Goal: Task Accomplishment & Management: Manage account settings

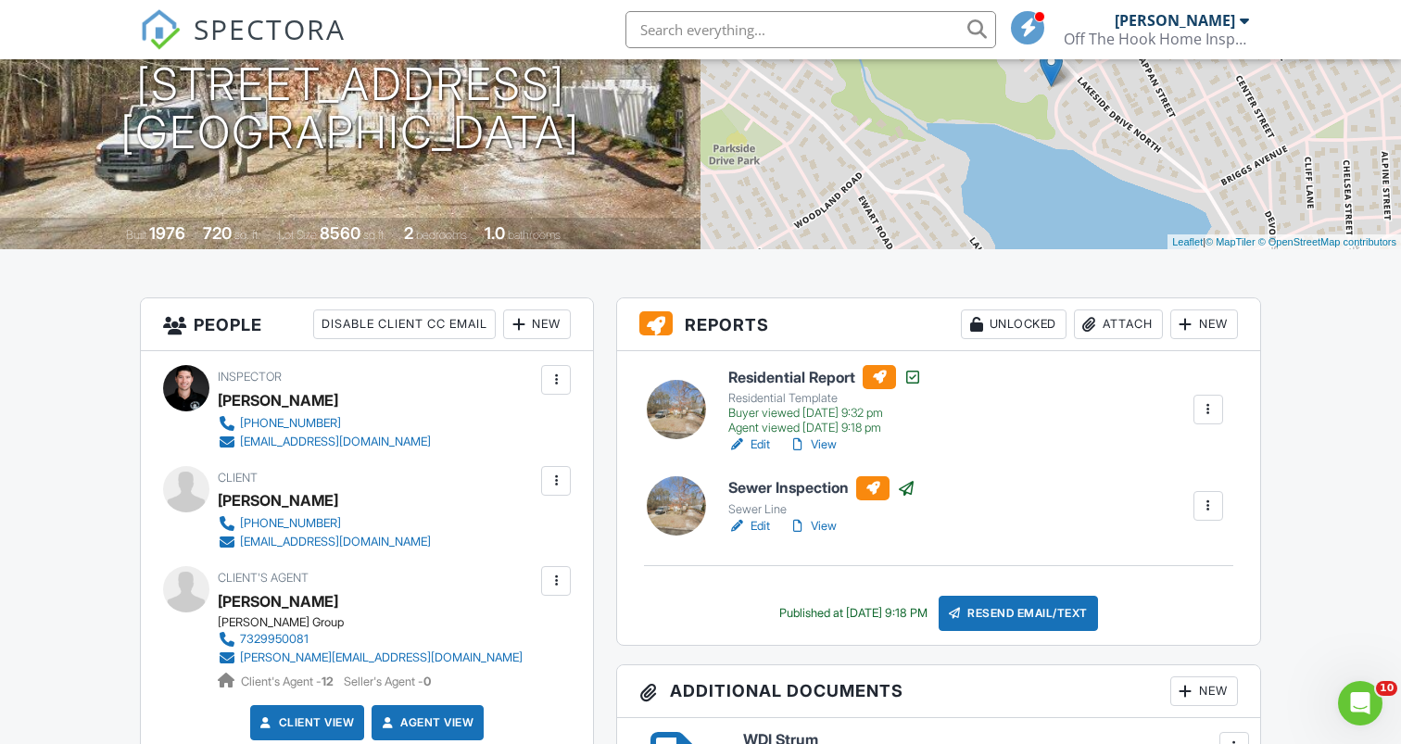
click at [201, 20] on span "SPECTORA" at bounding box center [270, 28] width 152 height 39
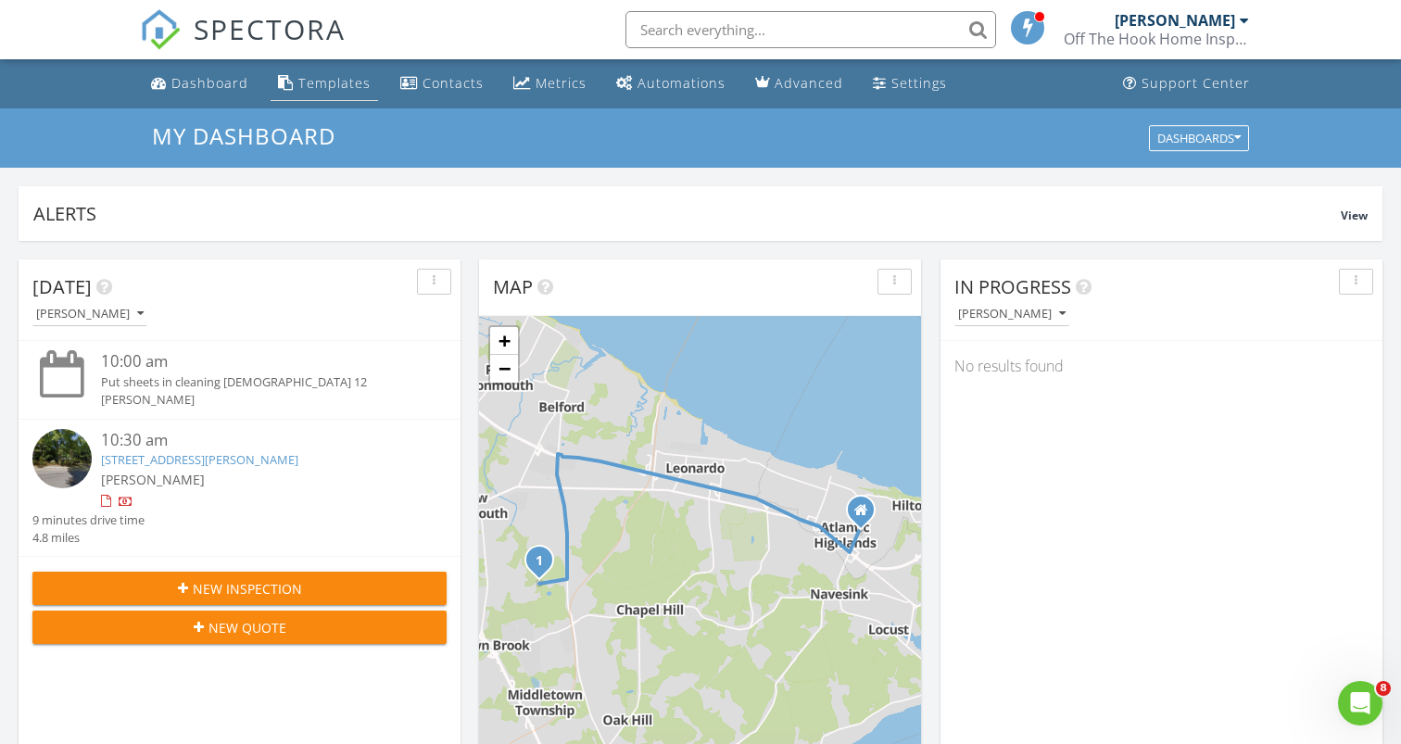
click at [337, 89] on div "Templates" at bounding box center [334, 83] width 72 height 18
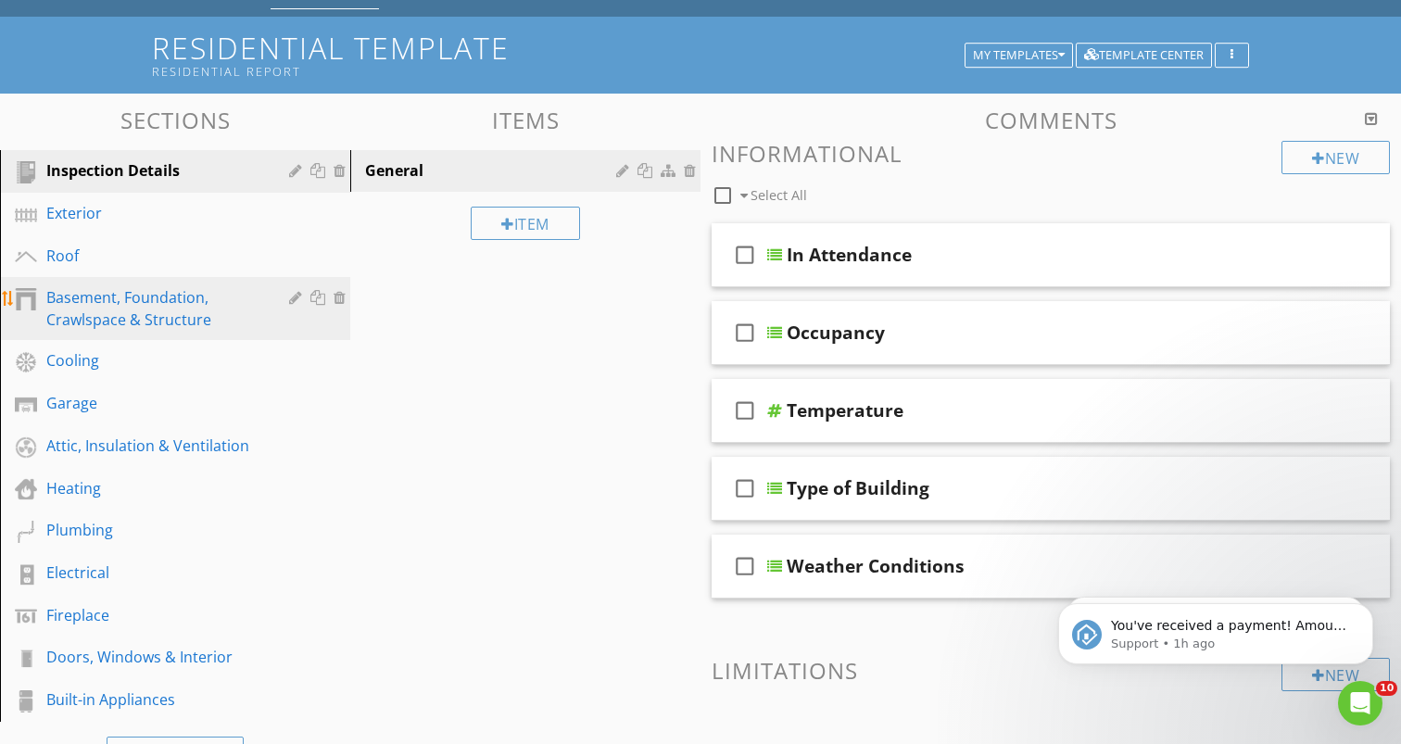
scroll to position [88, 0]
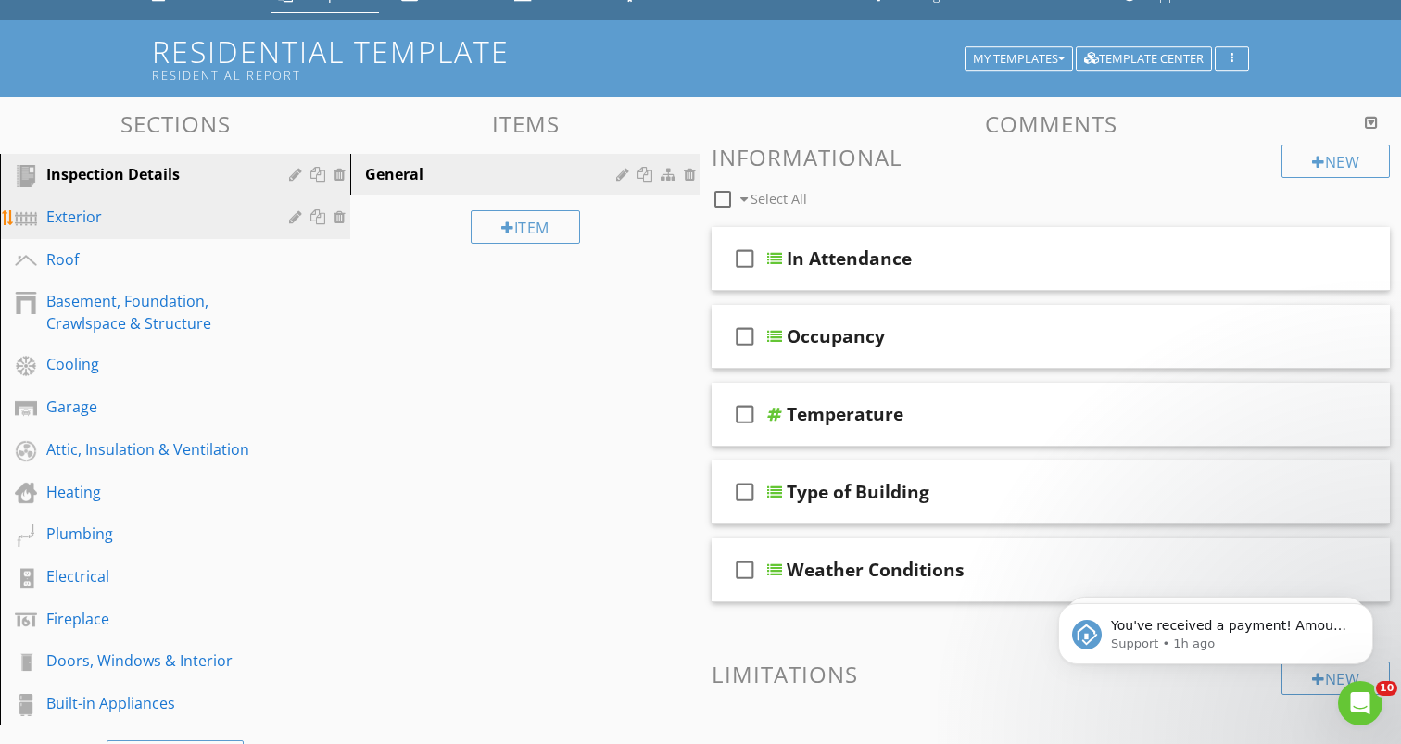
click at [182, 222] on div "Exterior" at bounding box center [154, 217] width 216 height 22
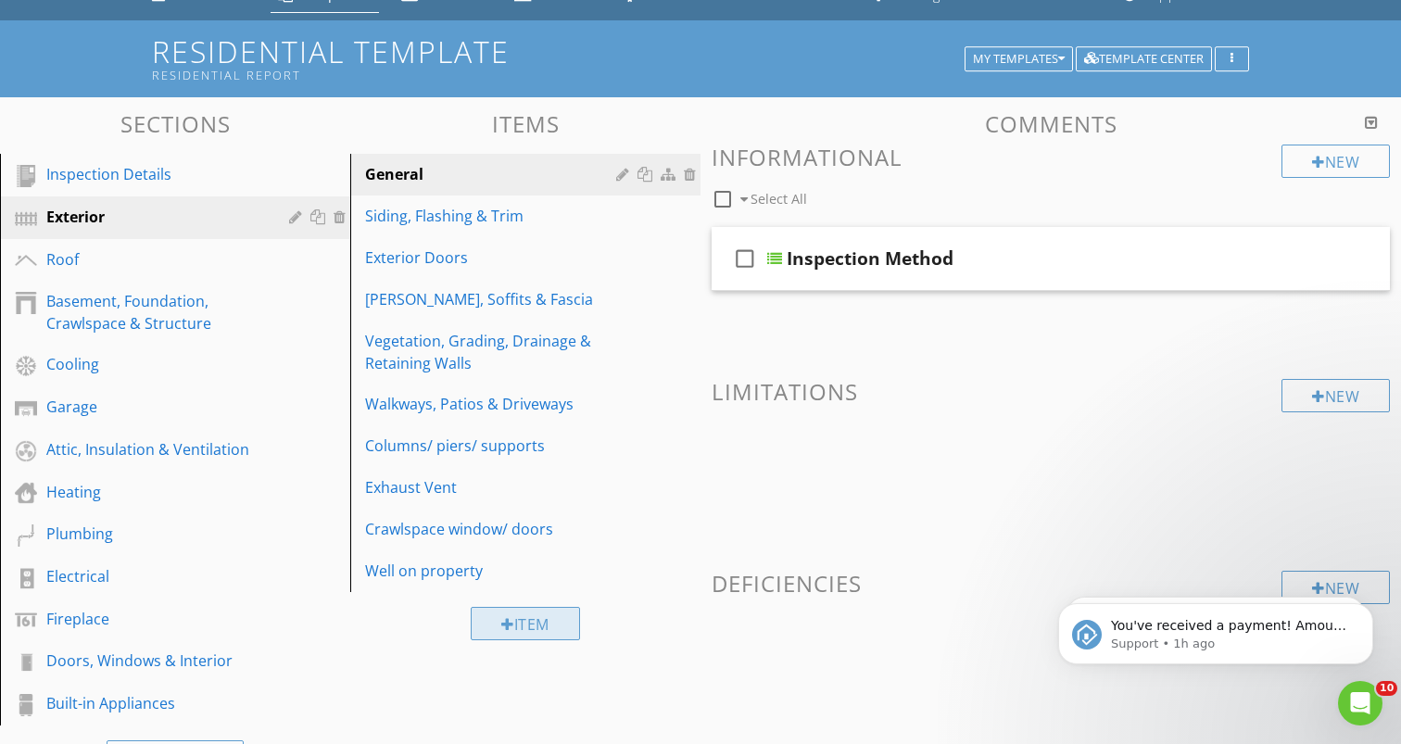
click at [568, 629] on div "Item" at bounding box center [525, 623] width 109 height 33
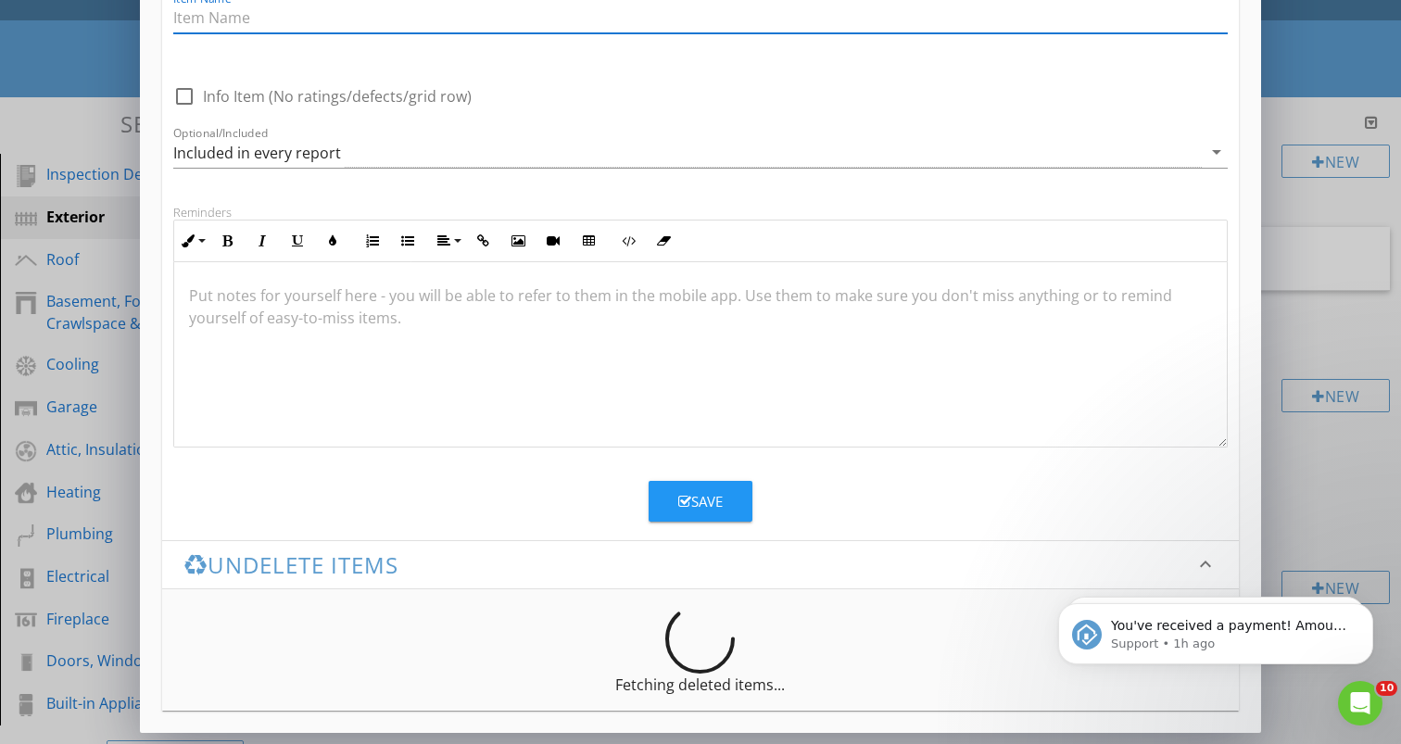
scroll to position [0, 0]
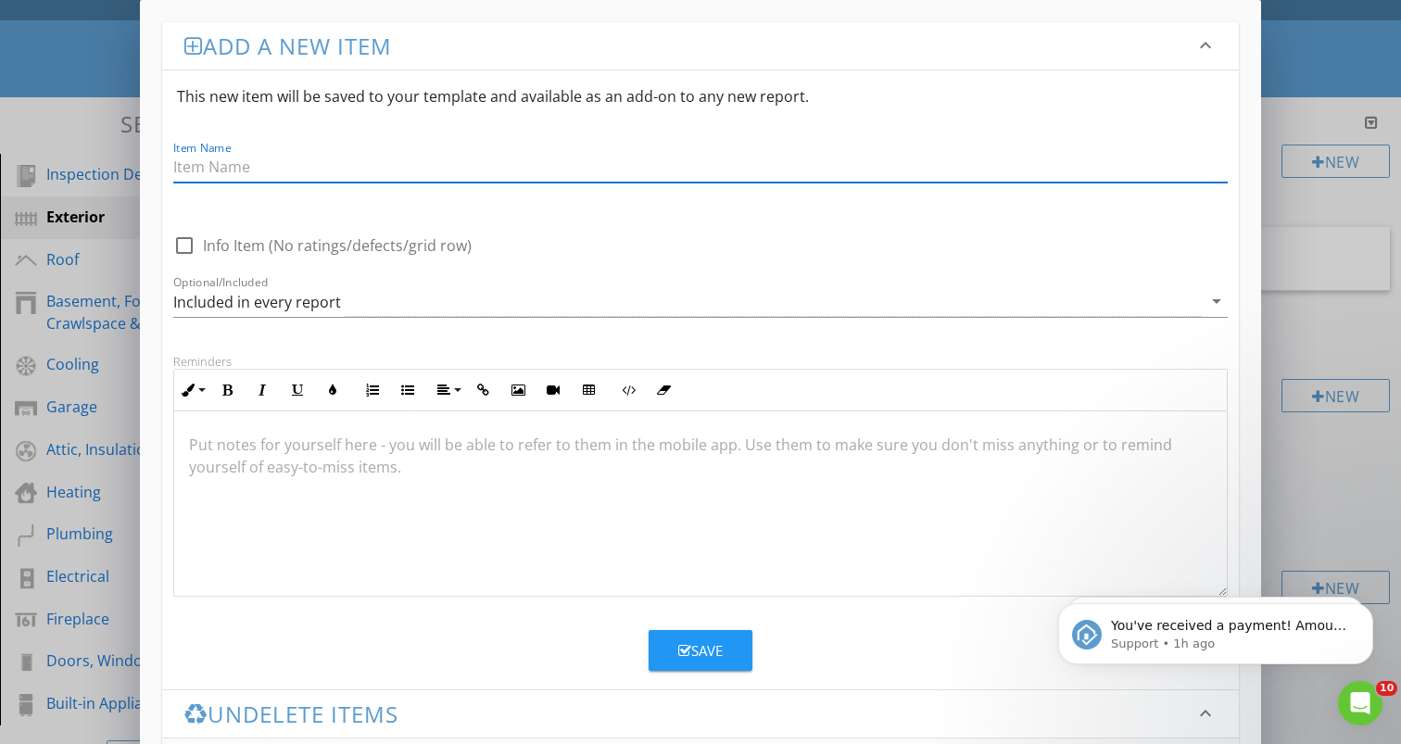
click at [95, 144] on div "Add a new item keyboard_arrow_down This new item will be saved to your template…" at bounding box center [700, 446] width 1401 height 893
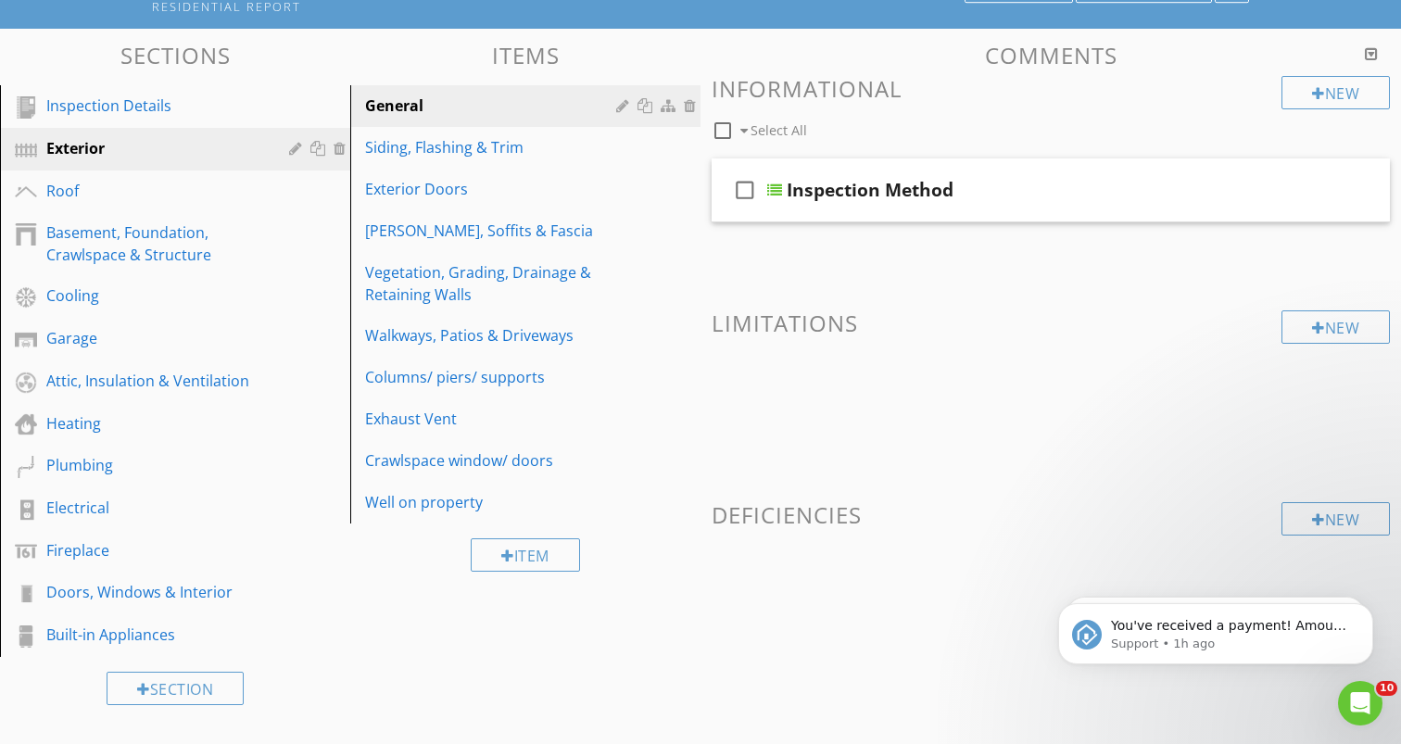
scroll to position [149, 0]
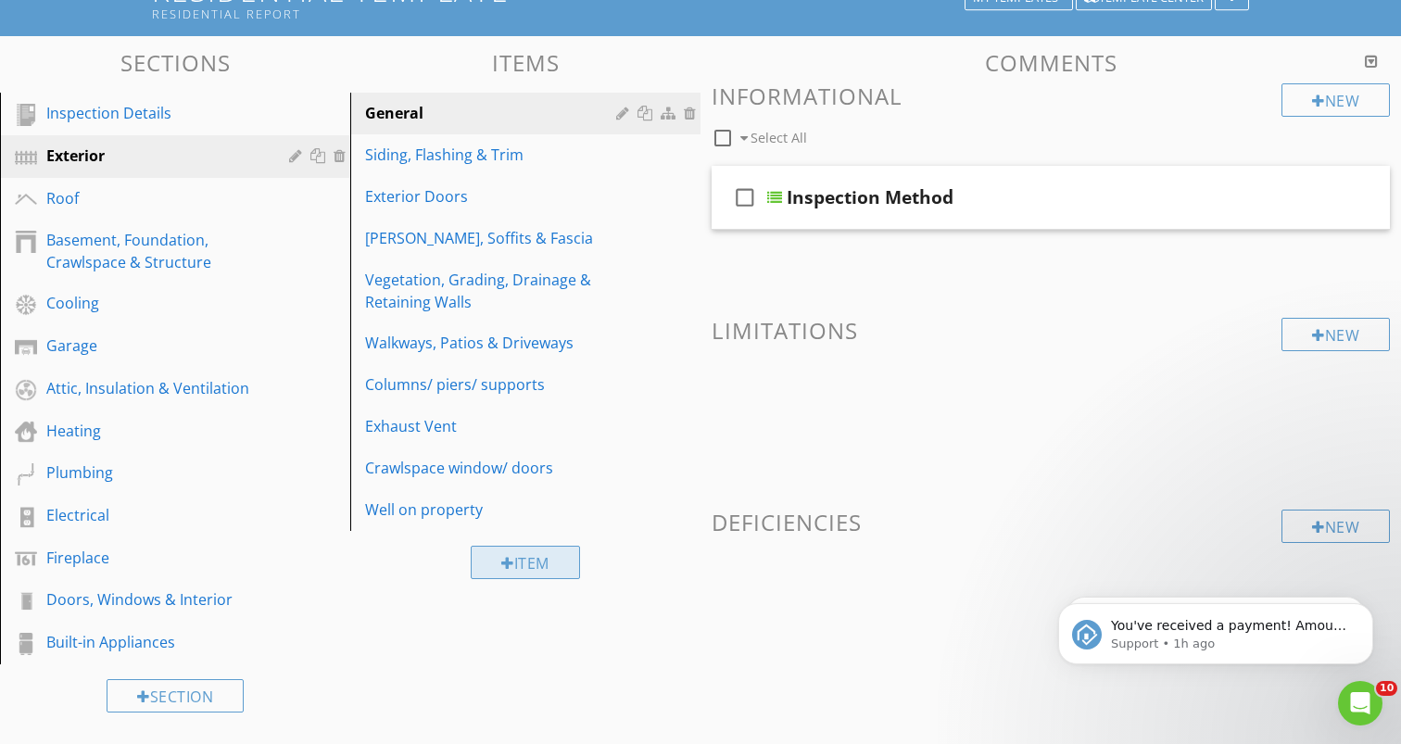
click at [536, 552] on div "Item" at bounding box center [525, 562] width 109 height 33
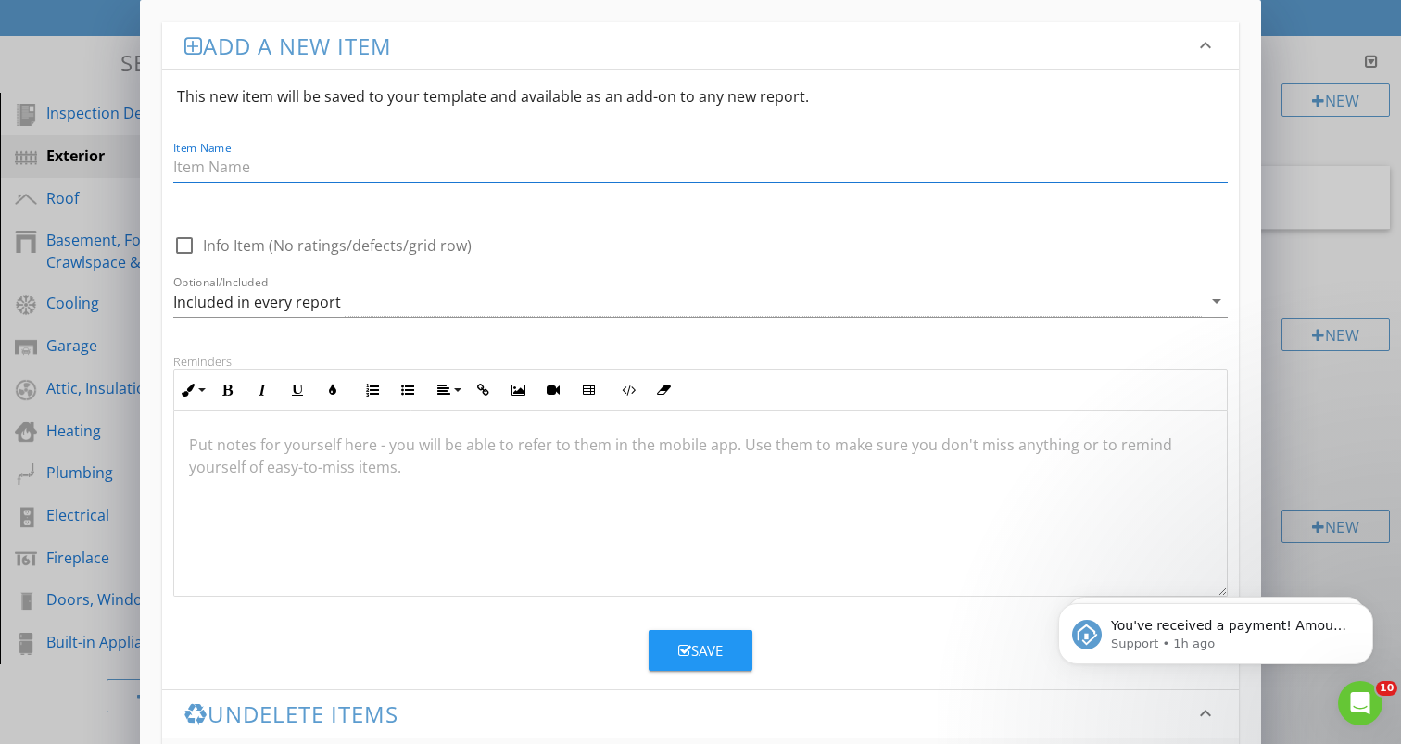
scroll to position [1, 0]
click at [332, 714] on h3 "Undelete items" at bounding box center [689, 713] width 1010 height 25
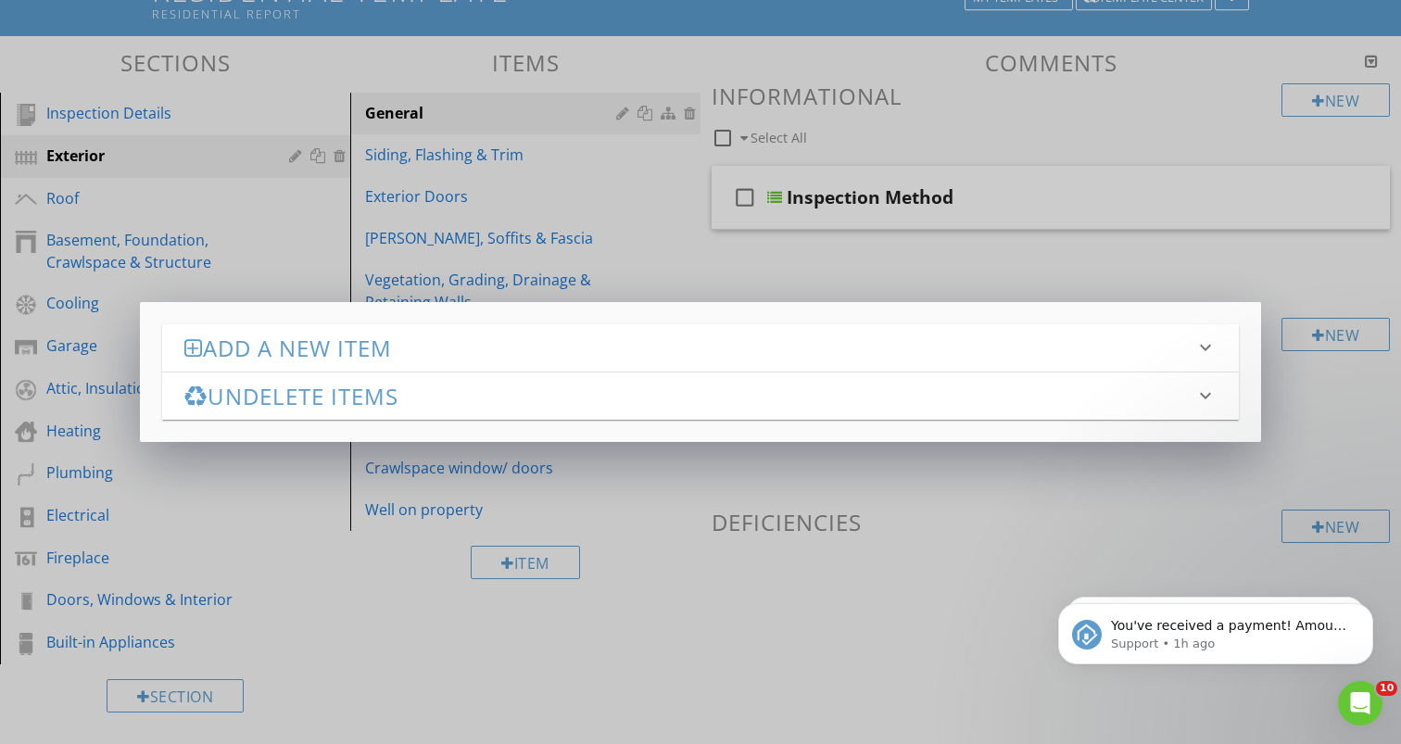
click at [316, 360] on h3 "Add a new item" at bounding box center [689, 347] width 1010 height 25
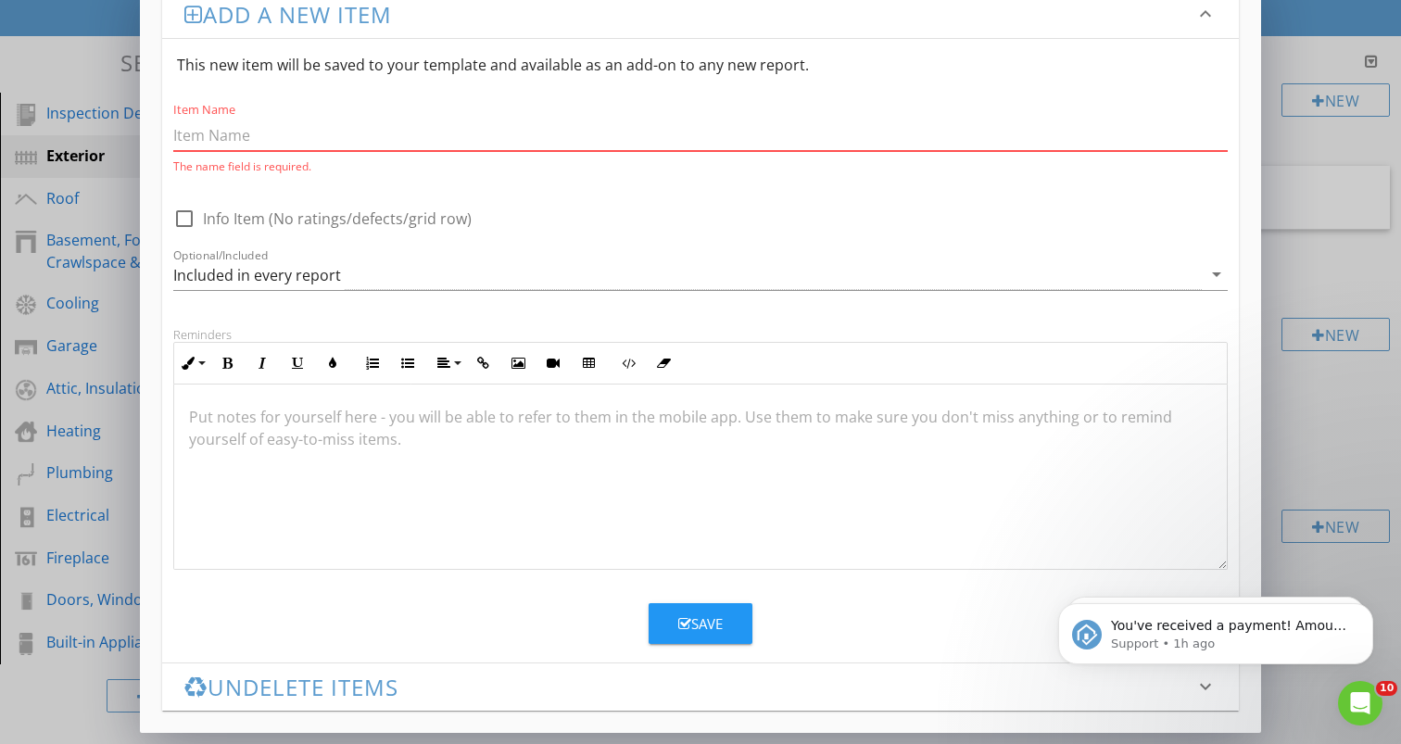
scroll to position [0, 0]
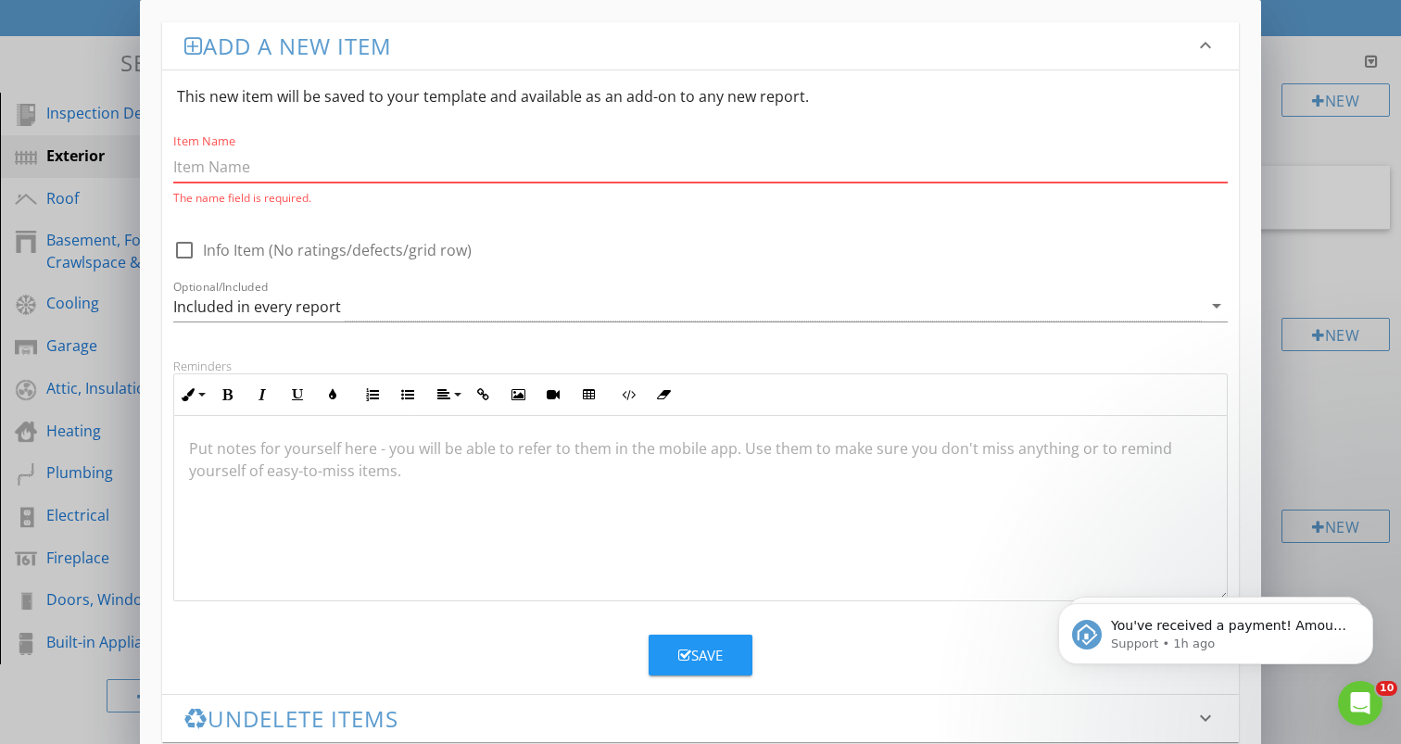
click at [1367, 272] on div "Add a new item keyboard_arrow_down This new item will be saved to your template…" at bounding box center [700, 388] width 1401 height 776
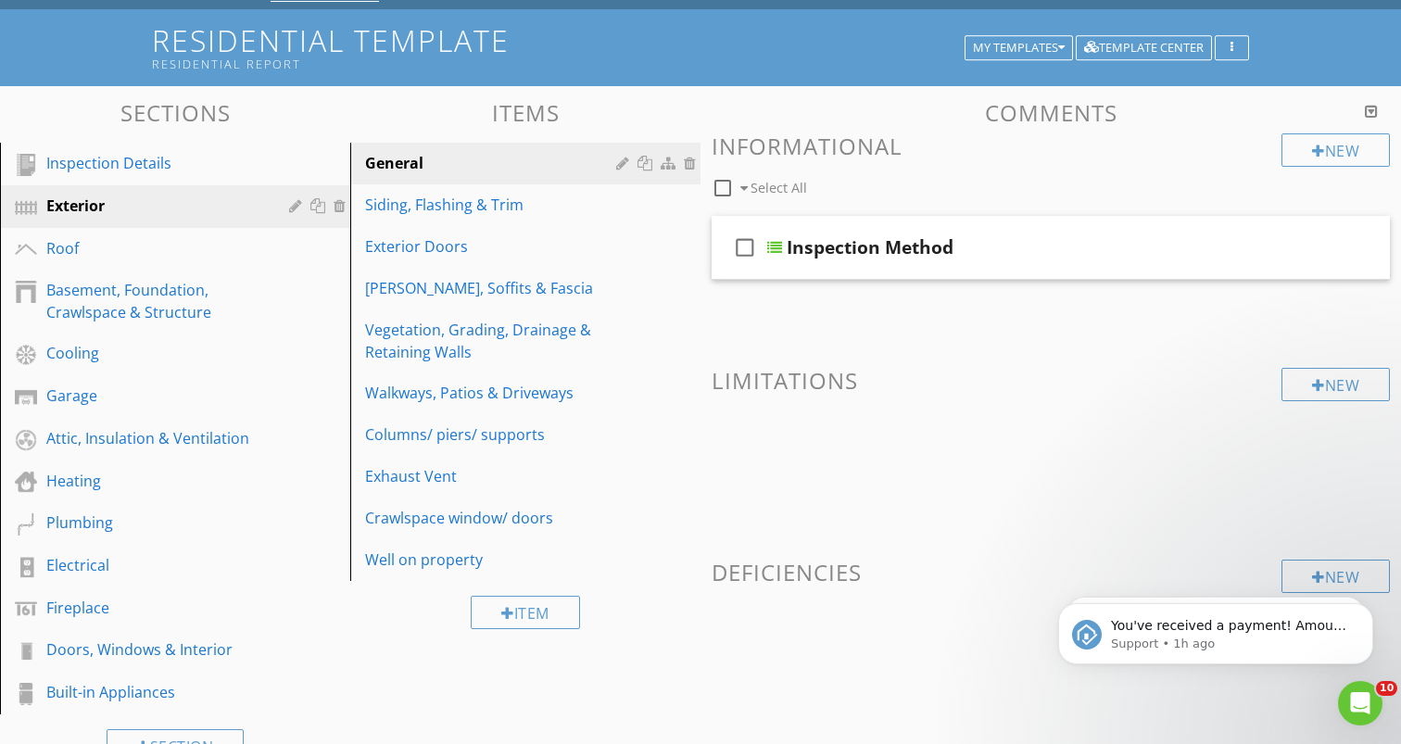
scroll to position [98, 0]
click at [383, 163] on div "General" at bounding box center [493, 164] width 257 height 22
click at [235, 210] on div "Exterior" at bounding box center [154, 207] width 216 height 22
click at [313, 208] on div at bounding box center [319, 206] width 19 height 15
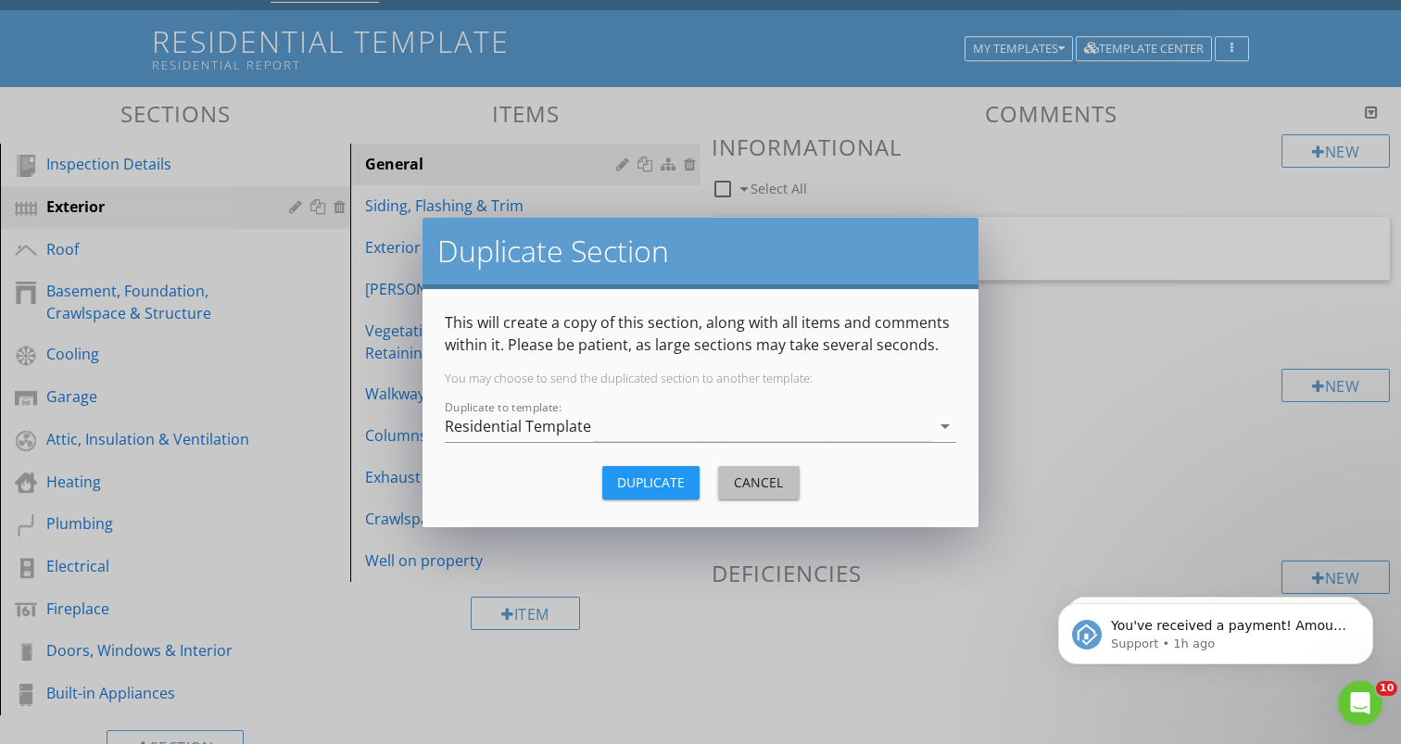
click at [739, 484] on div "Cancel" at bounding box center [759, 482] width 52 height 19
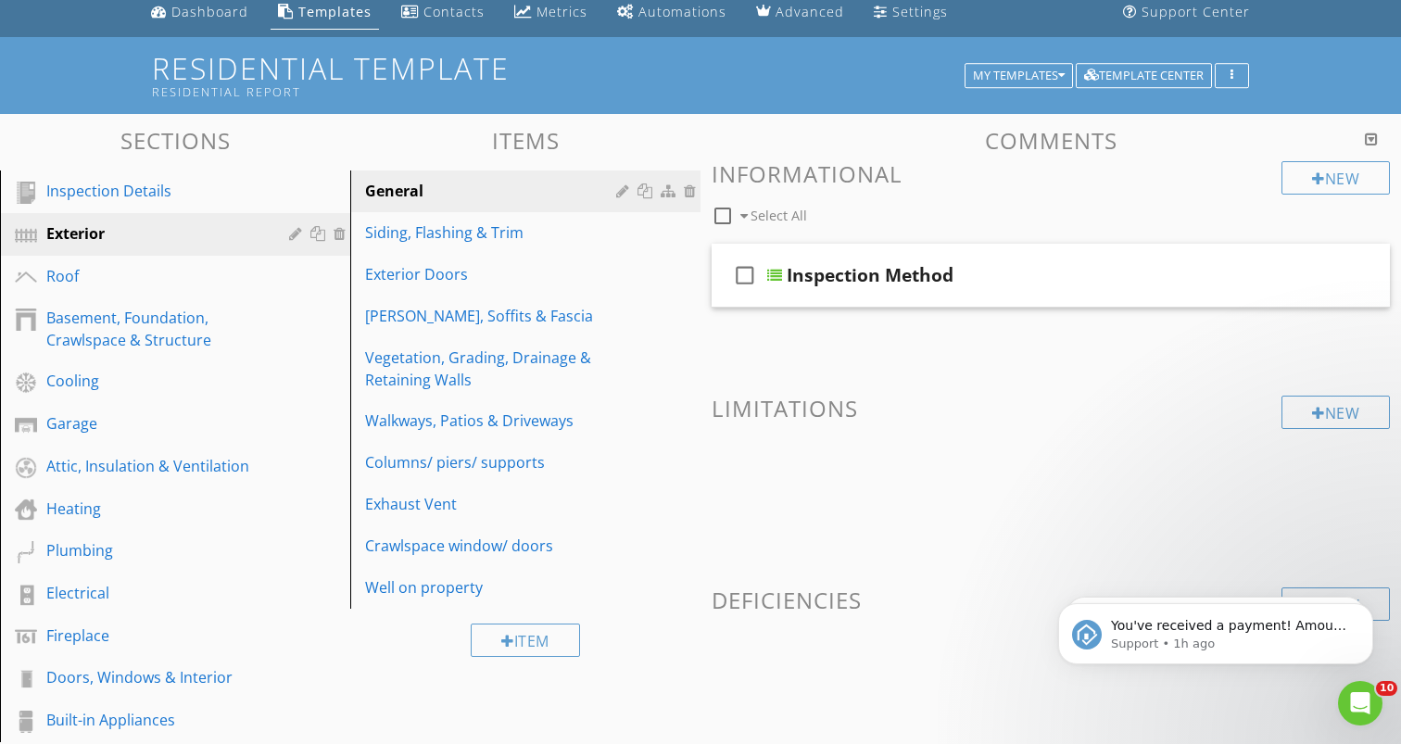
scroll to position [65, 0]
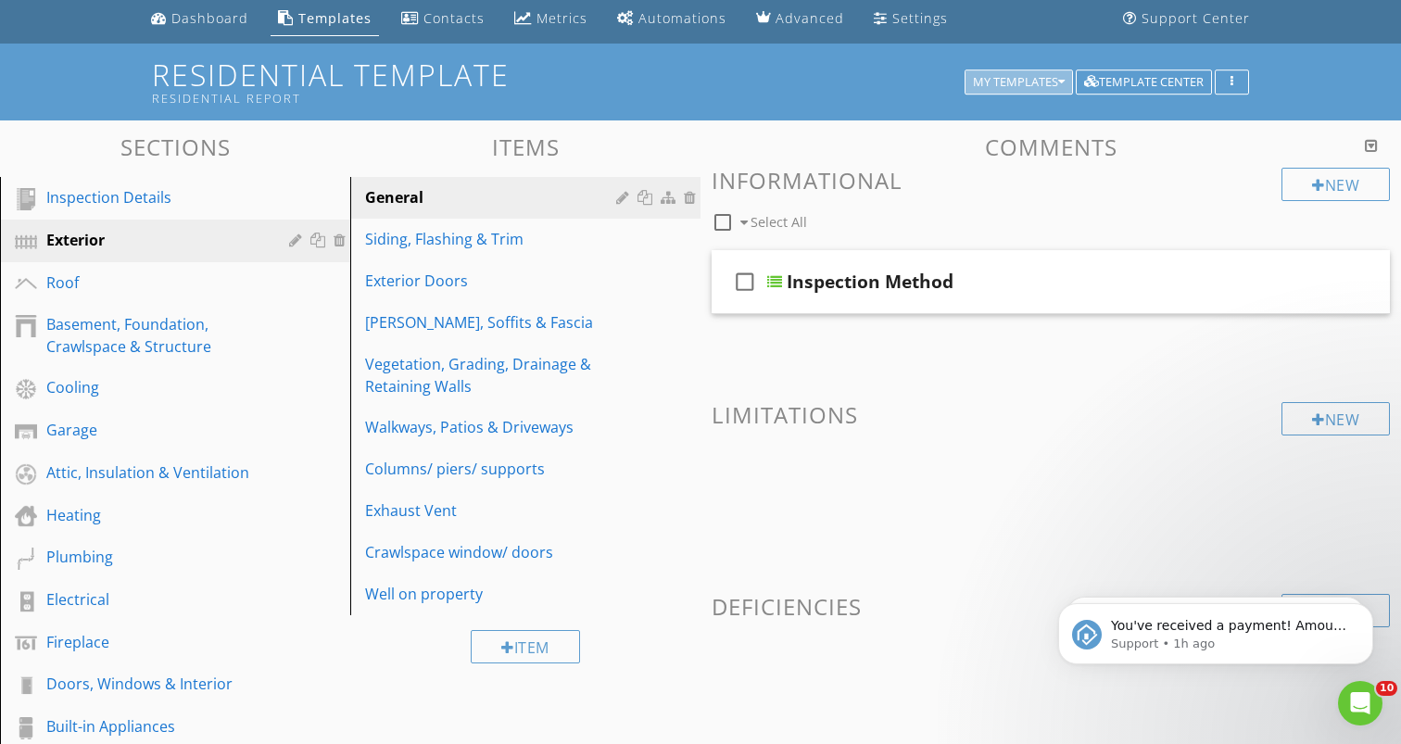
click at [1001, 93] on button "My Templates" at bounding box center [1019, 82] width 108 height 26
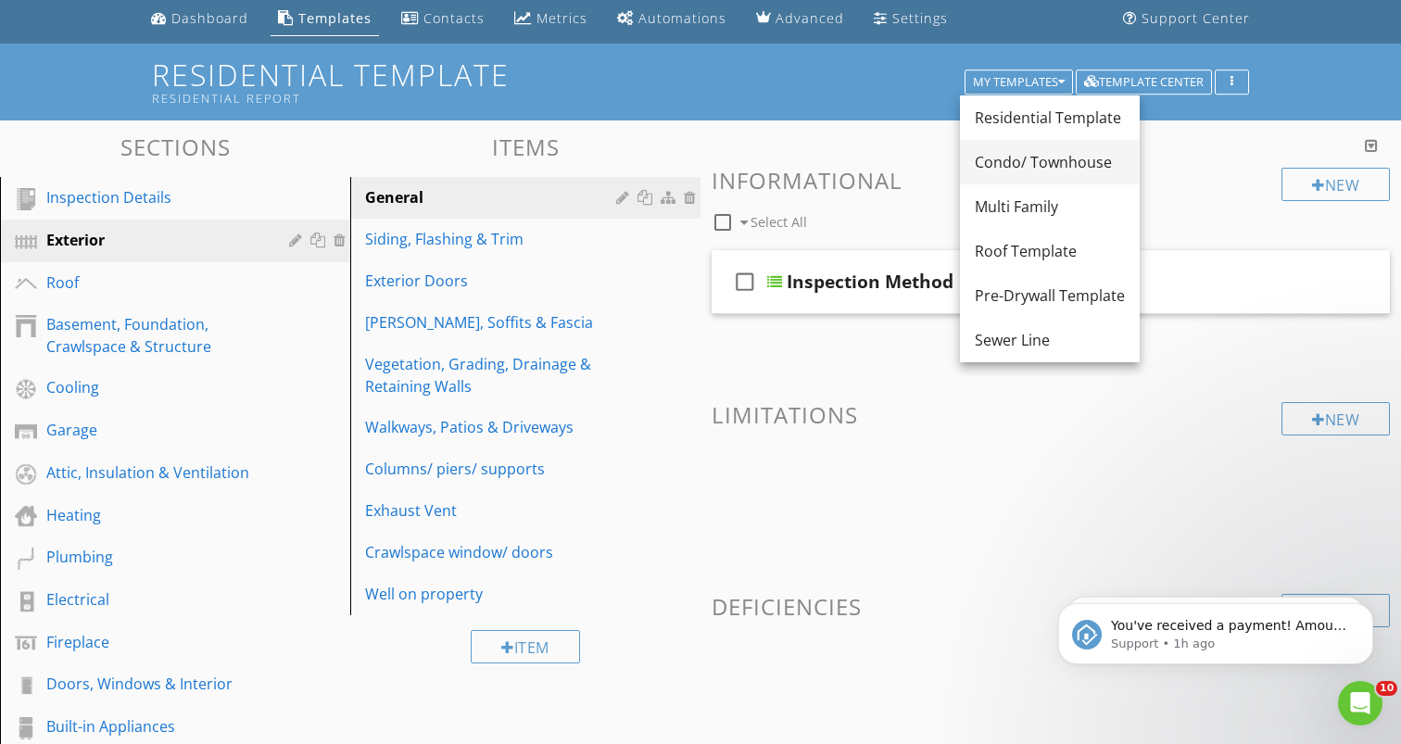
click at [1020, 162] on div "Condo/ Townhouse" at bounding box center [1050, 162] width 150 height 22
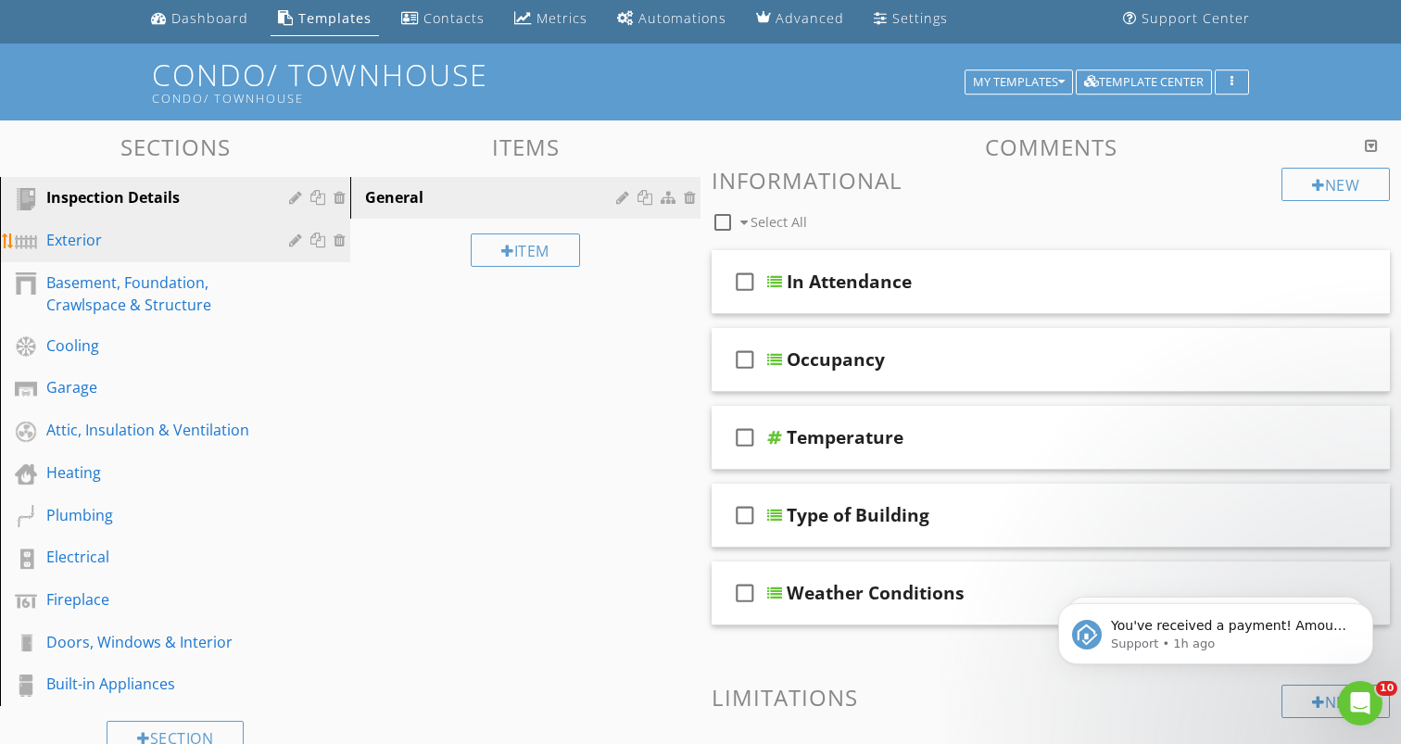
click at [193, 249] on div "Exterior" at bounding box center [154, 240] width 216 height 22
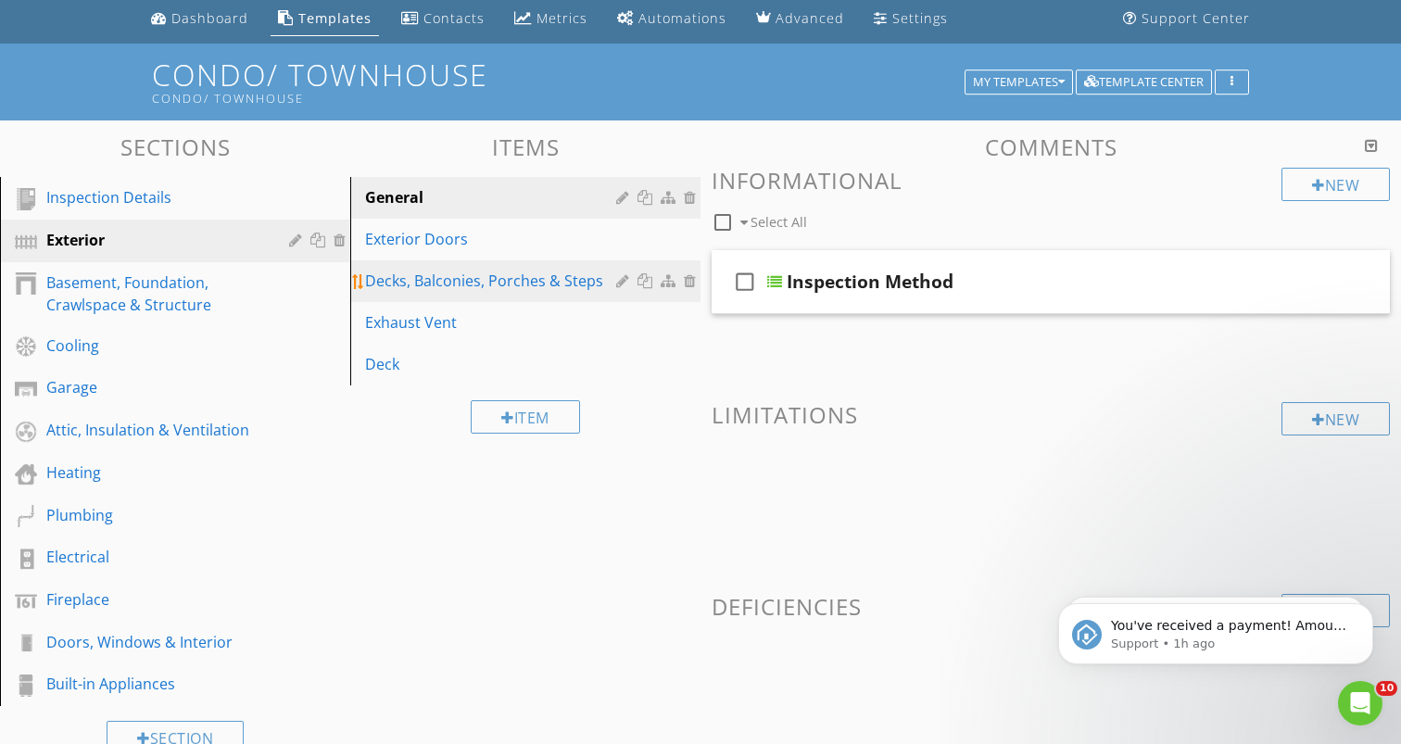
click at [490, 292] on link "Decks, Balconies, Porches & Steps" at bounding box center [528, 280] width 345 height 41
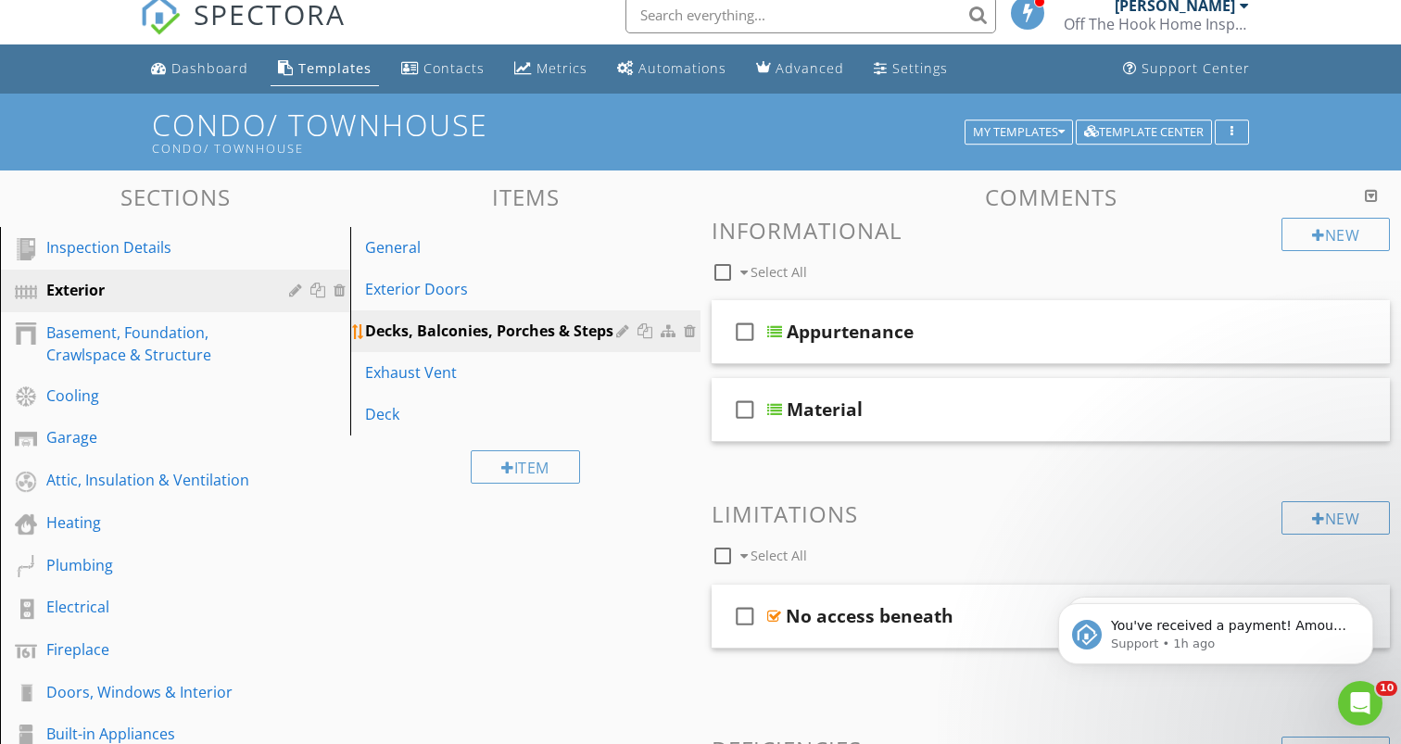
scroll to position [0, 0]
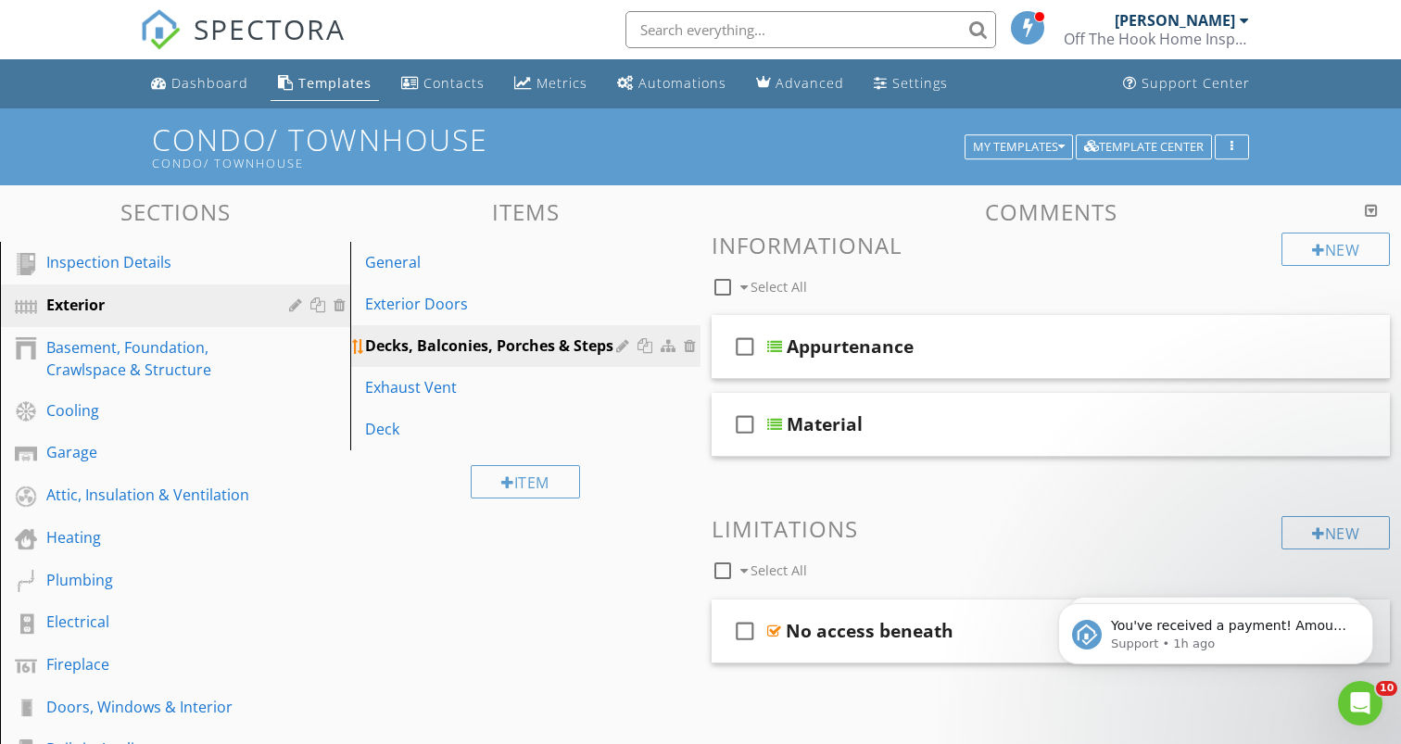
click at [647, 341] on div at bounding box center [646, 345] width 19 height 15
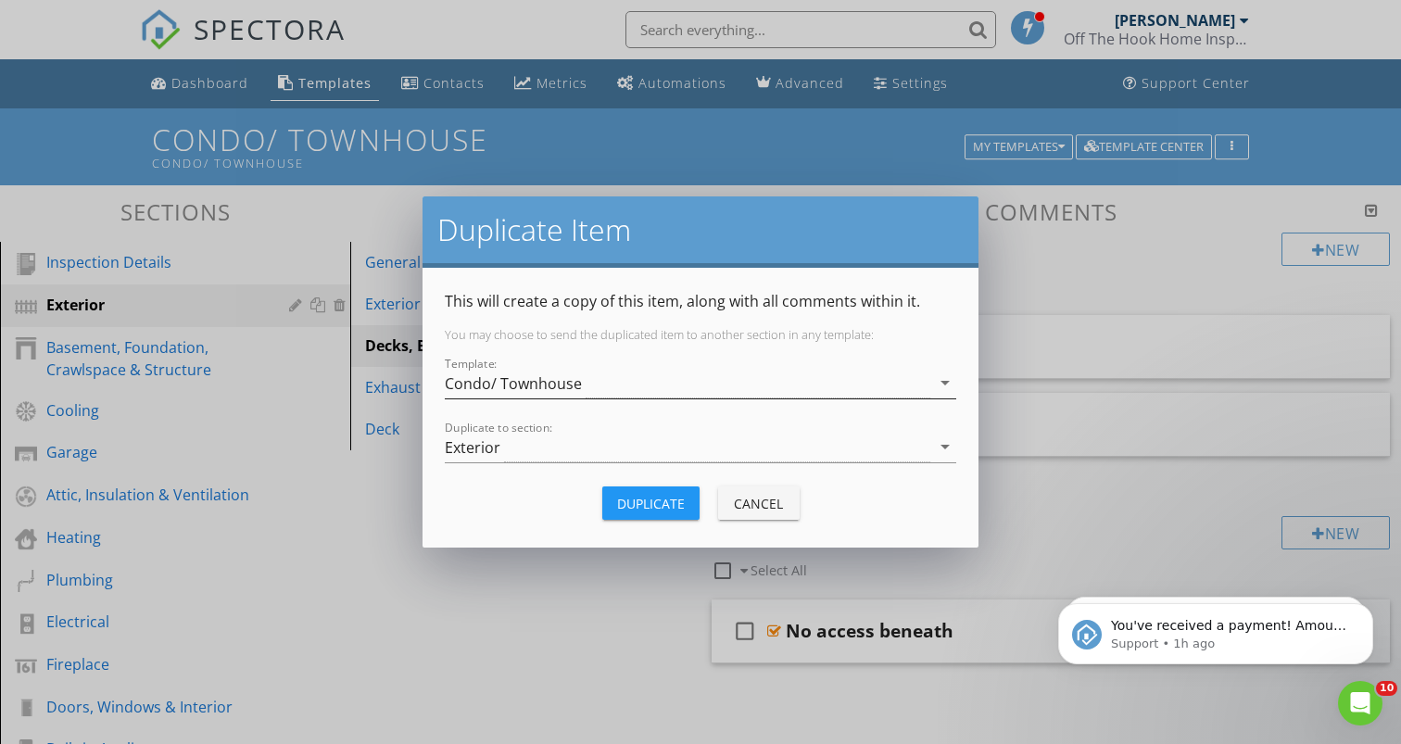
click at [609, 383] on div "Condo/ Townhouse" at bounding box center [688, 383] width 486 height 31
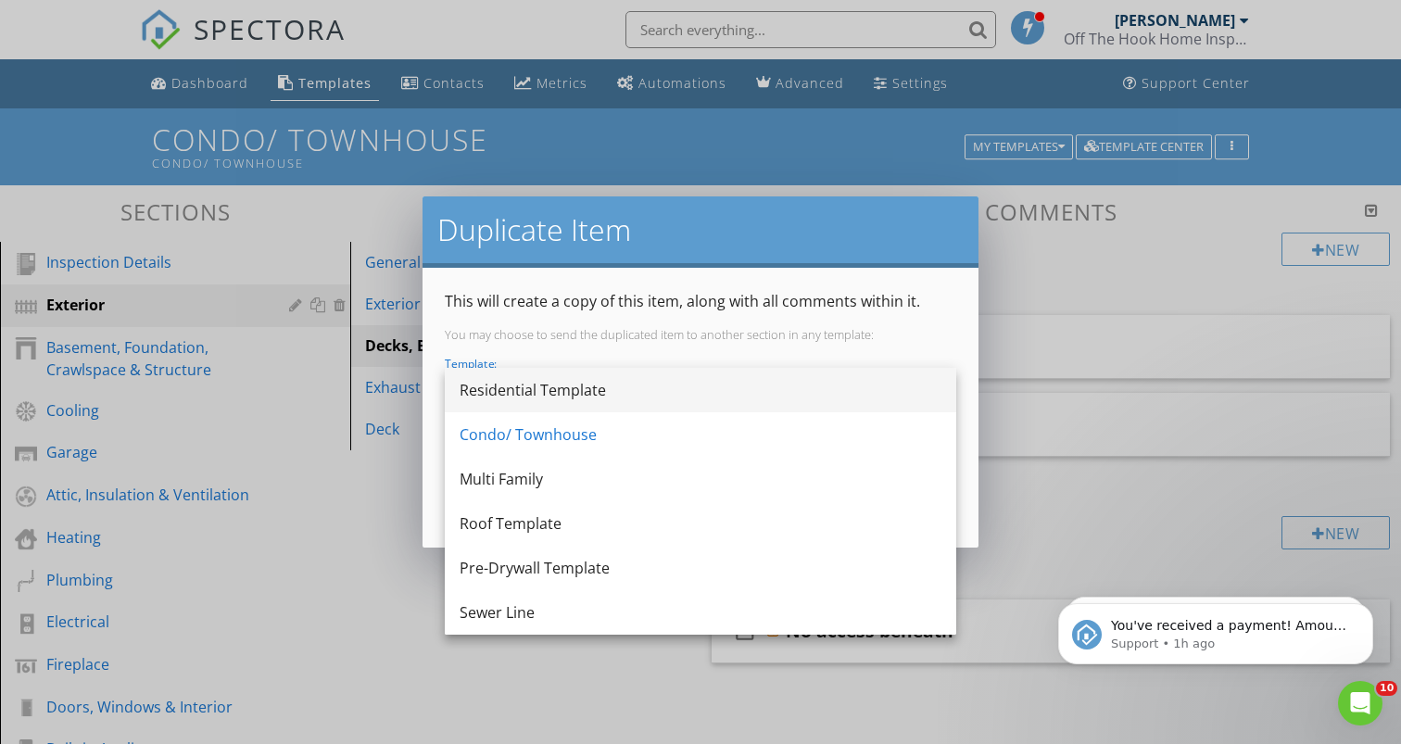
click at [612, 392] on div "Residential Template" at bounding box center [701, 390] width 482 height 22
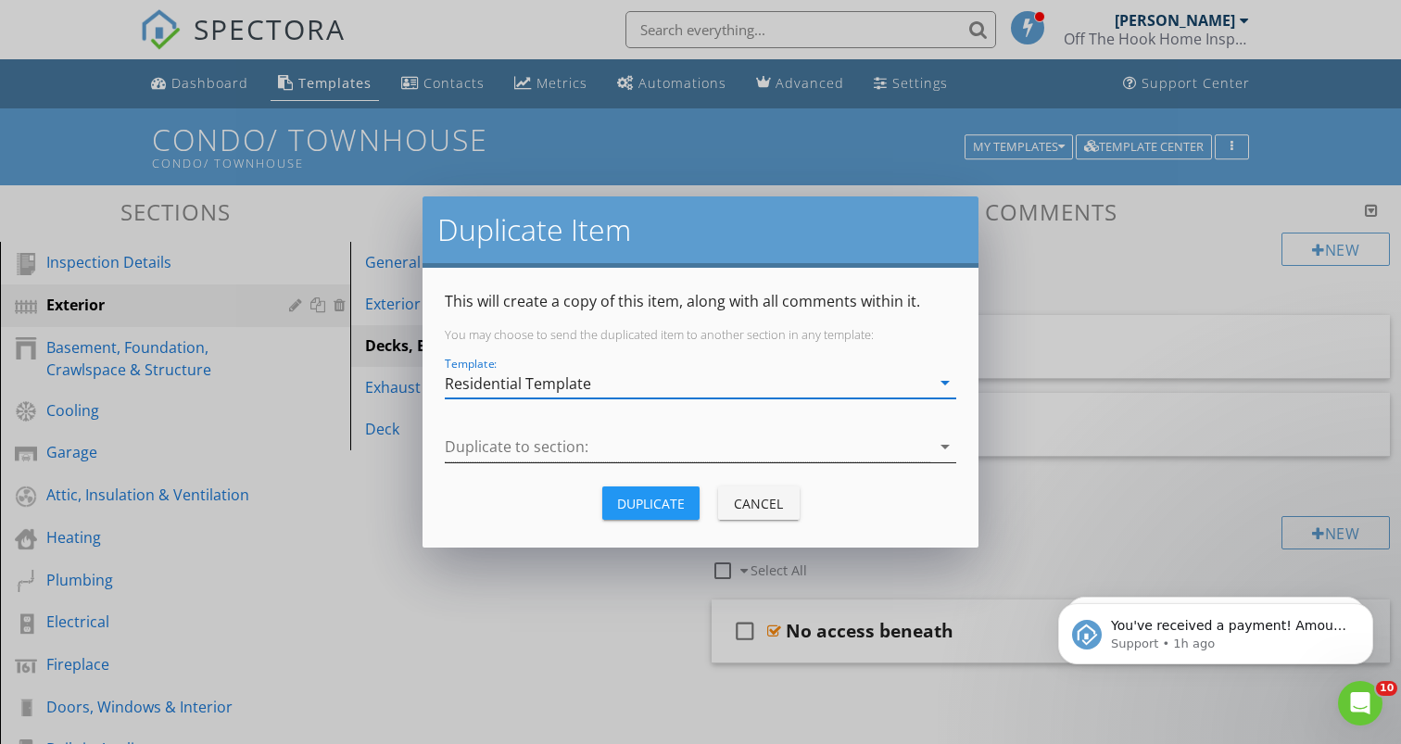
click at [639, 449] on div at bounding box center [688, 447] width 486 height 31
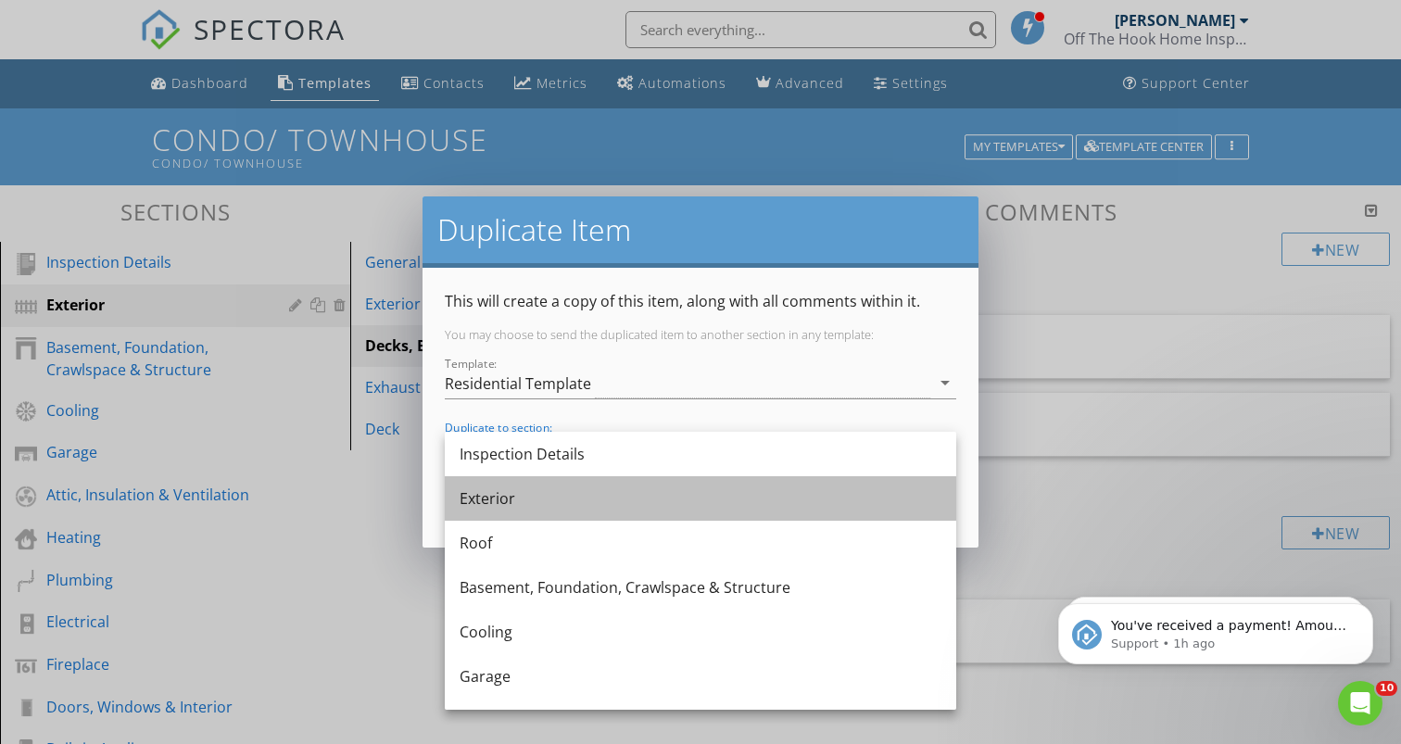
click at [594, 494] on div "Exterior" at bounding box center [701, 498] width 482 height 22
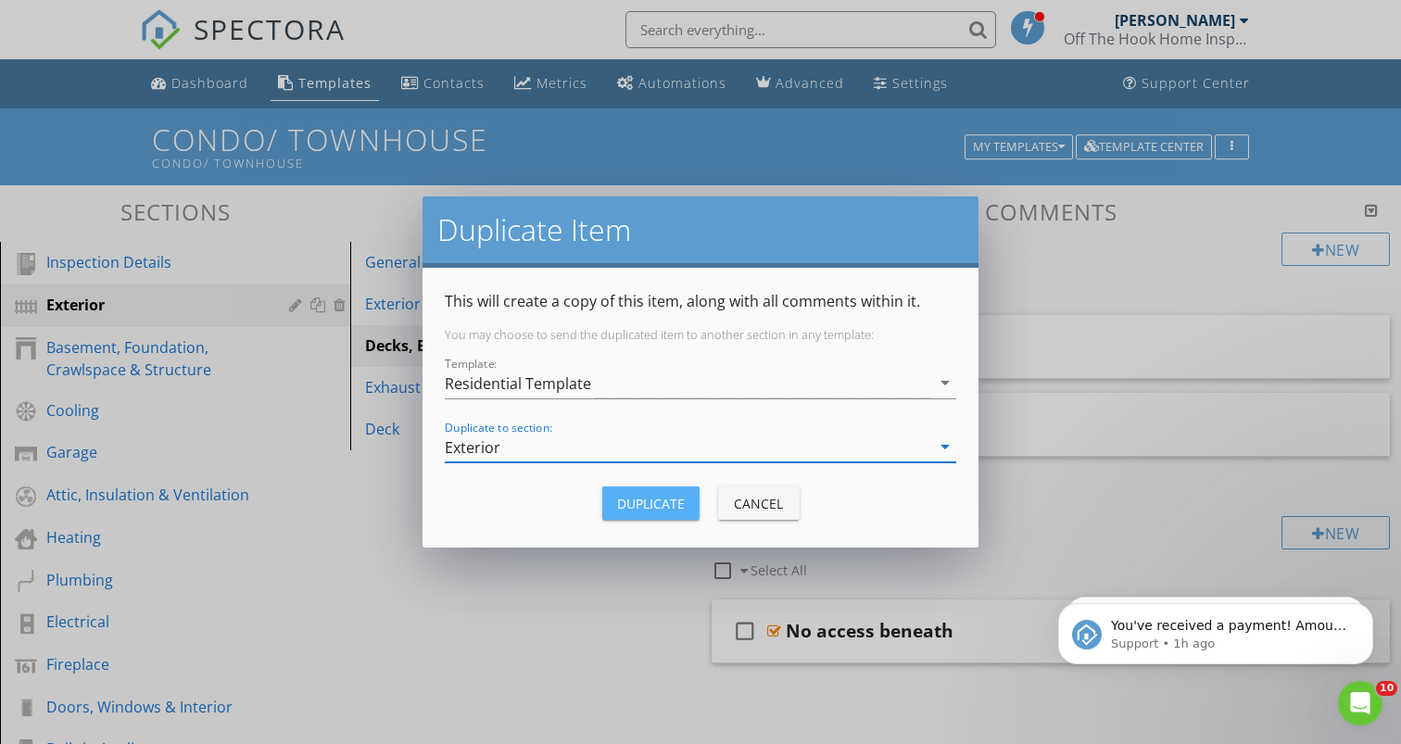
click at [681, 495] on div "Duplicate" at bounding box center [651, 503] width 68 height 19
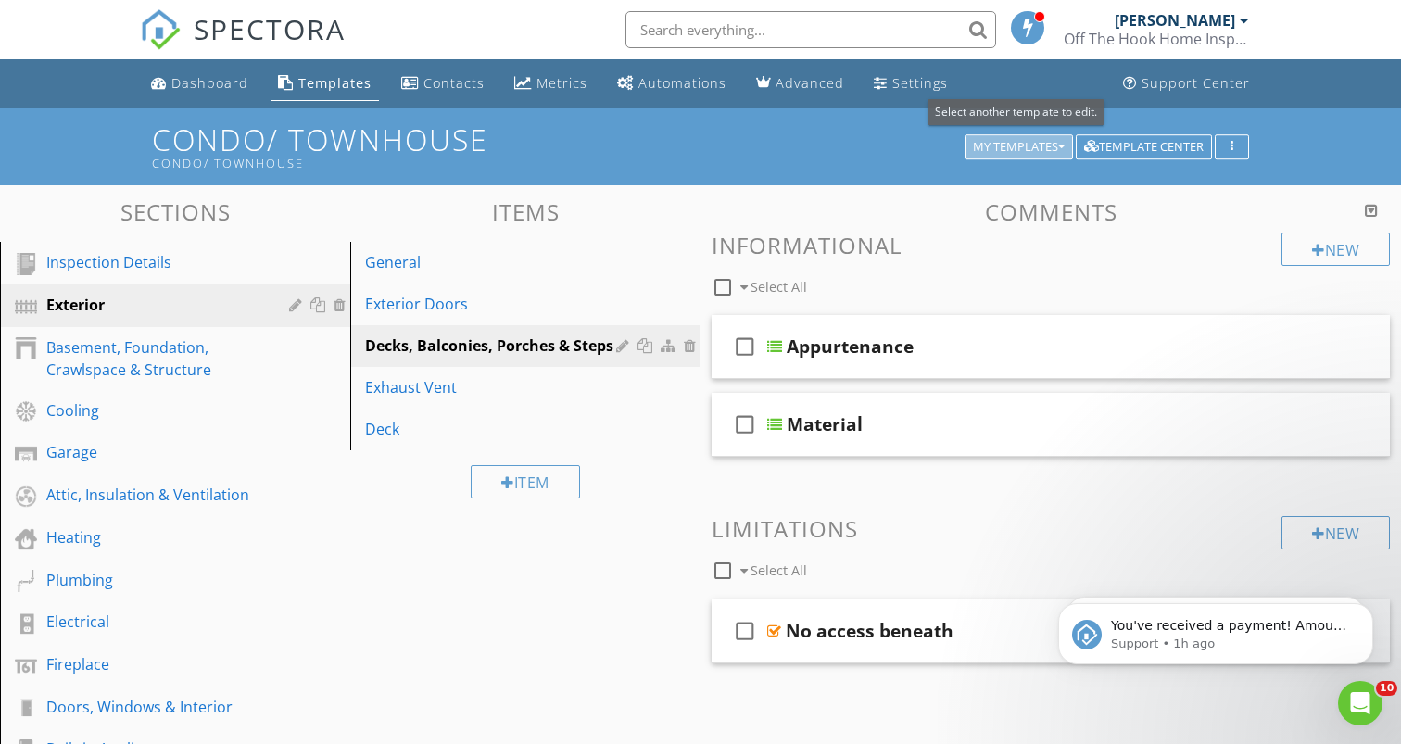
click at [1050, 145] on div "My Templates" at bounding box center [1019, 147] width 92 height 13
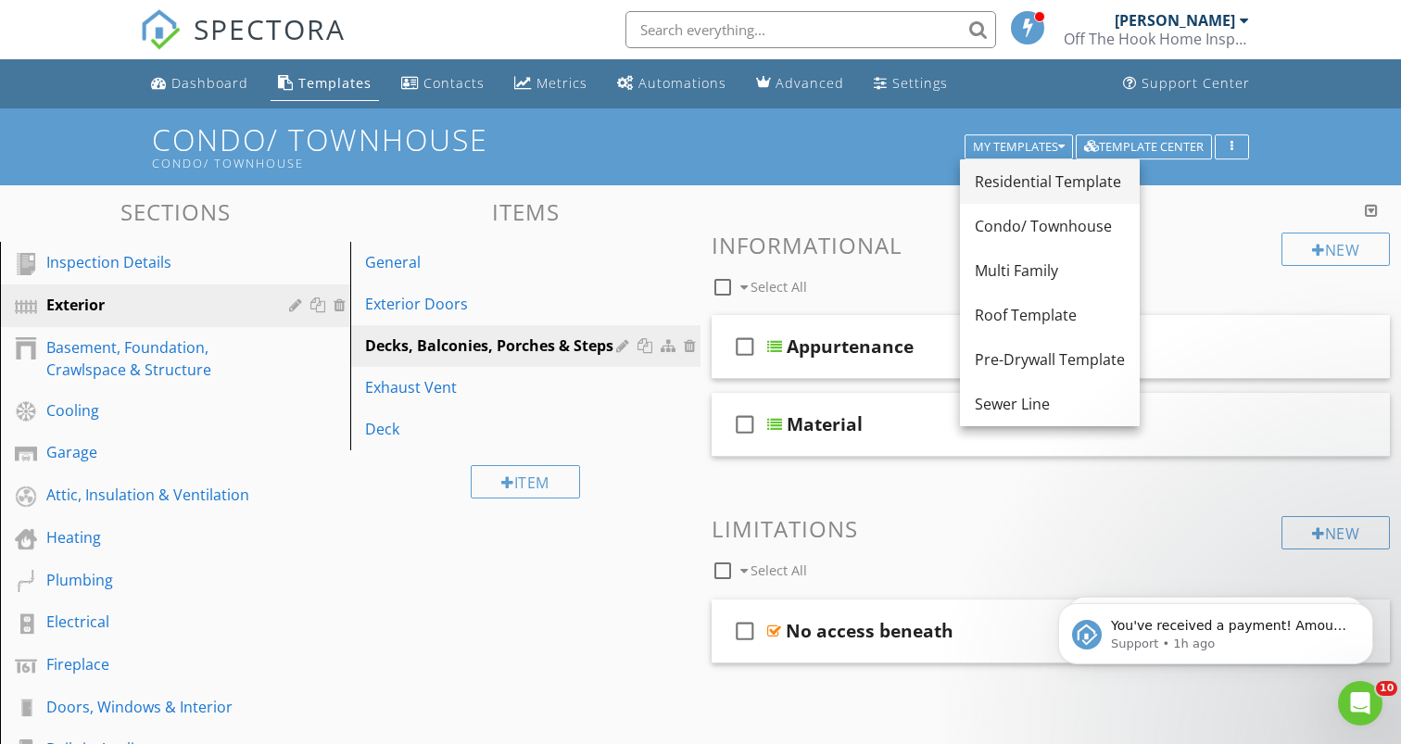
click at [1030, 185] on div "Residential Template" at bounding box center [1050, 181] width 150 height 22
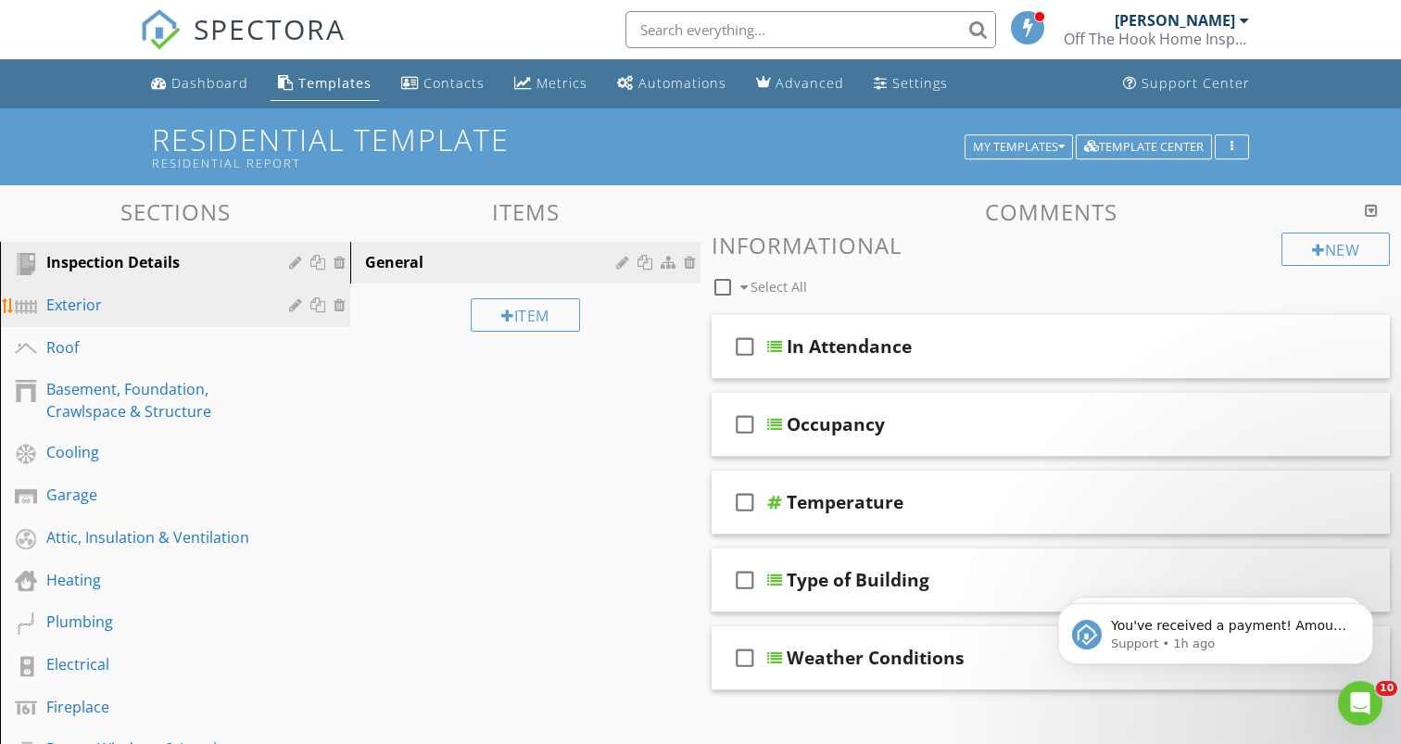
click at [188, 297] on div "Exterior" at bounding box center [154, 305] width 216 height 22
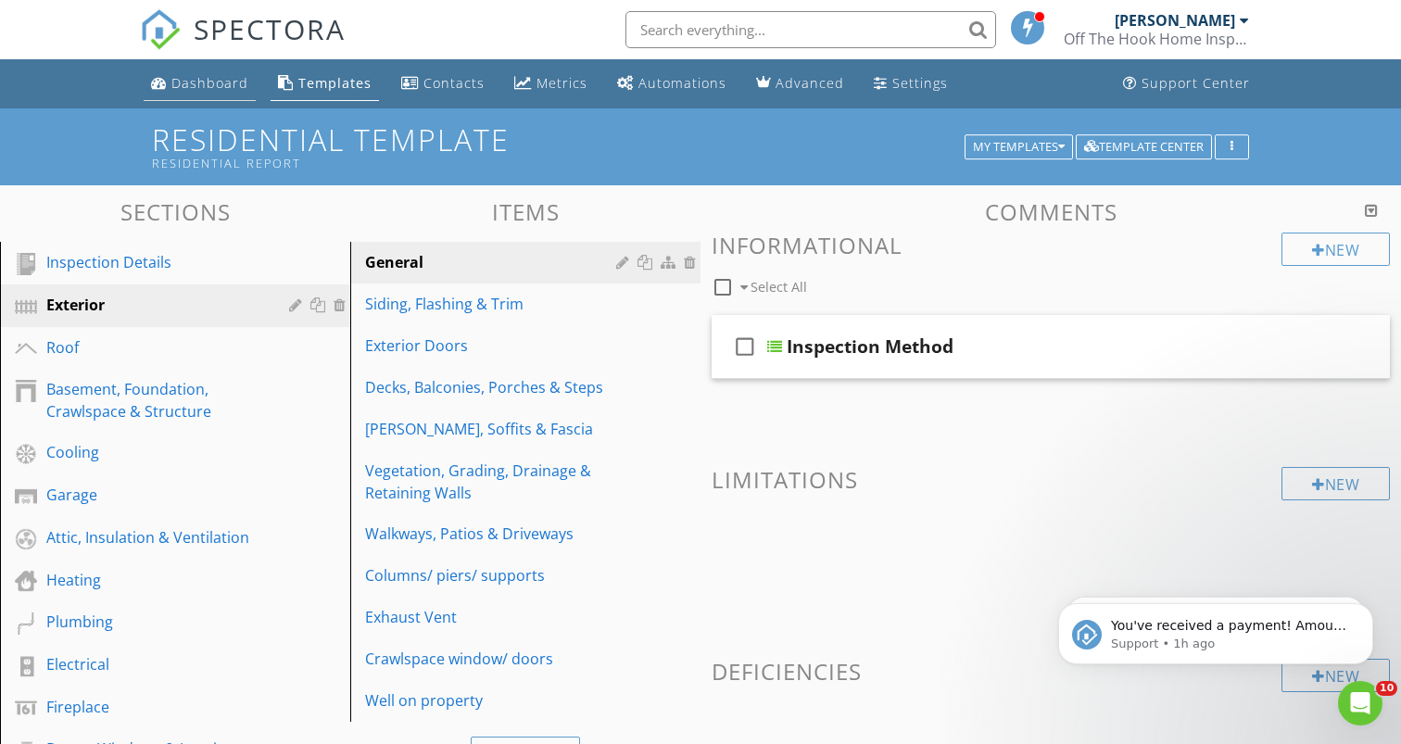
click at [233, 81] on div "Dashboard" at bounding box center [209, 83] width 77 height 18
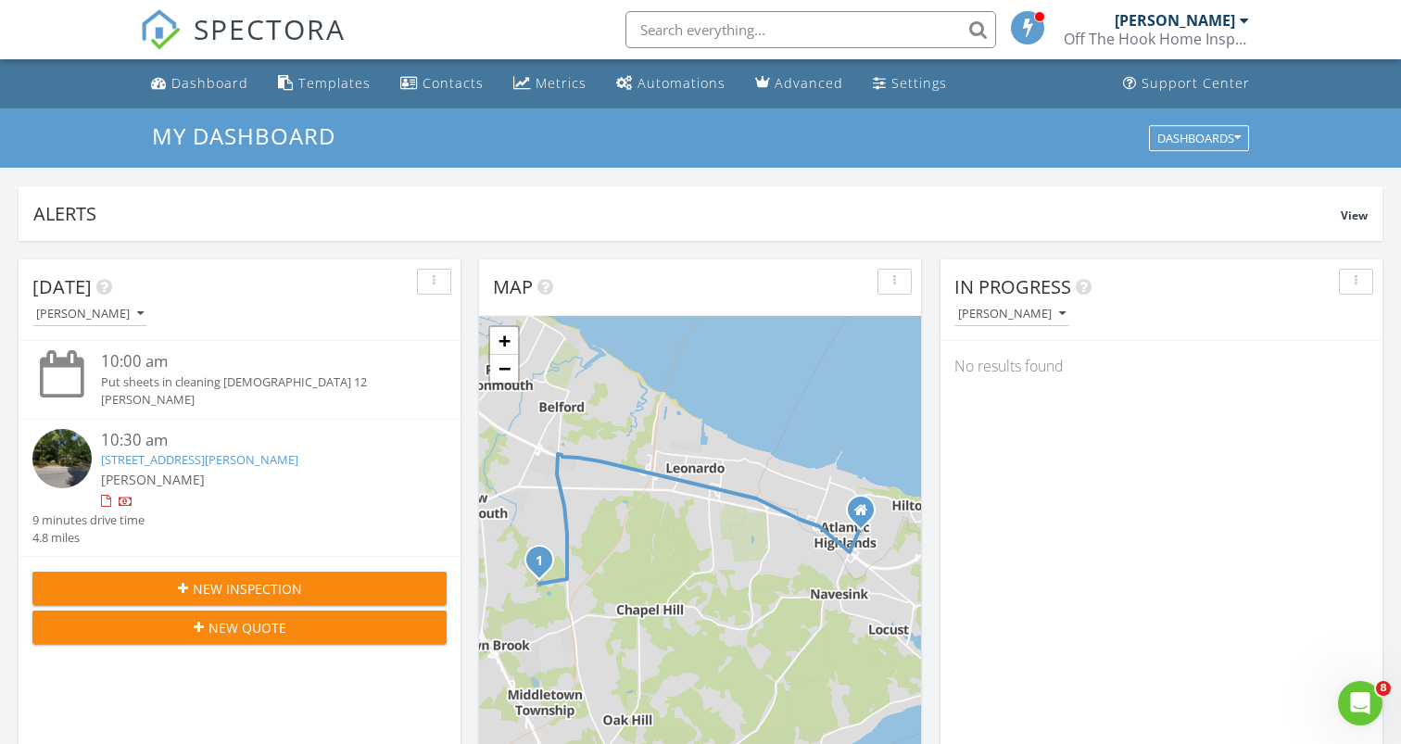
click at [264, 458] on link "[STREET_ADDRESS][PERSON_NAME]" at bounding box center [199, 459] width 197 height 17
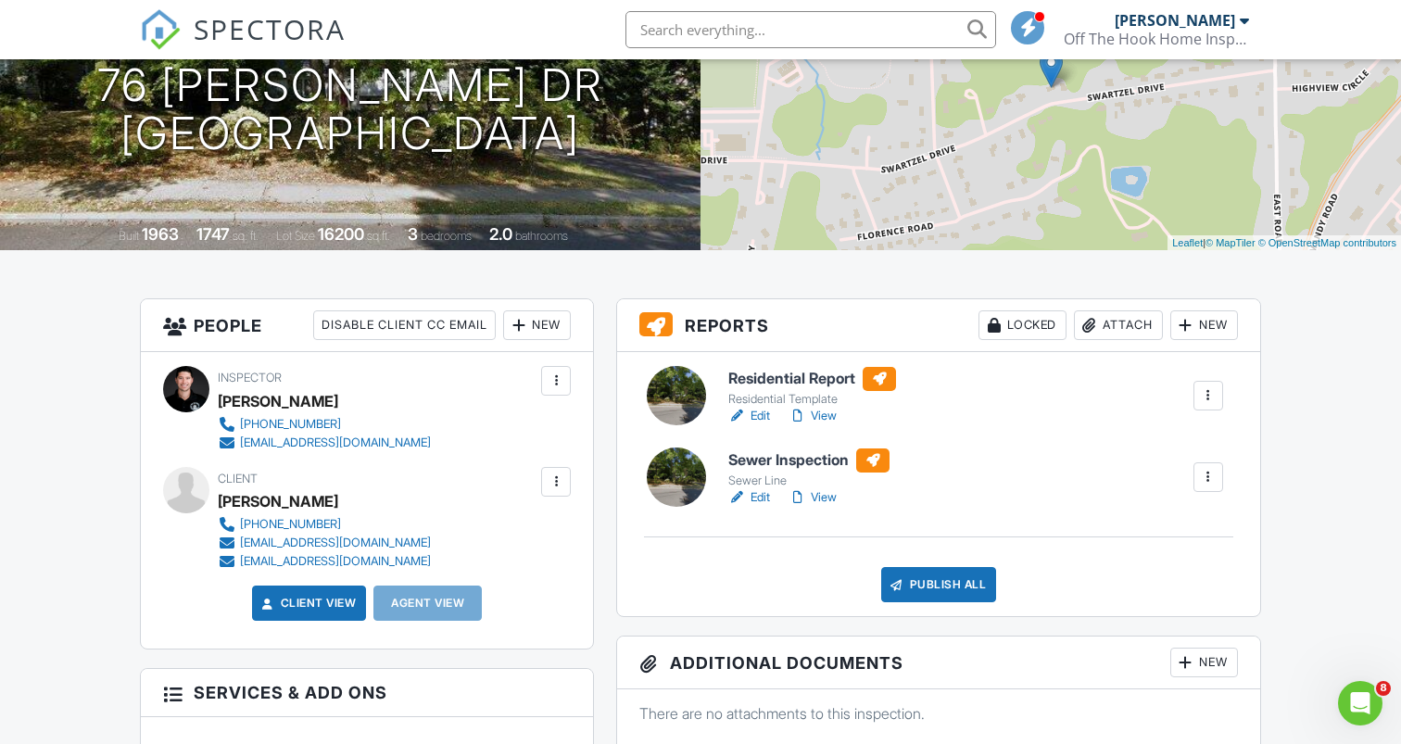
click at [1202, 397] on div at bounding box center [1208, 395] width 19 height 19
click at [1153, 534] on div "Delete" at bounding box center [1167, 540] width 39 height 20
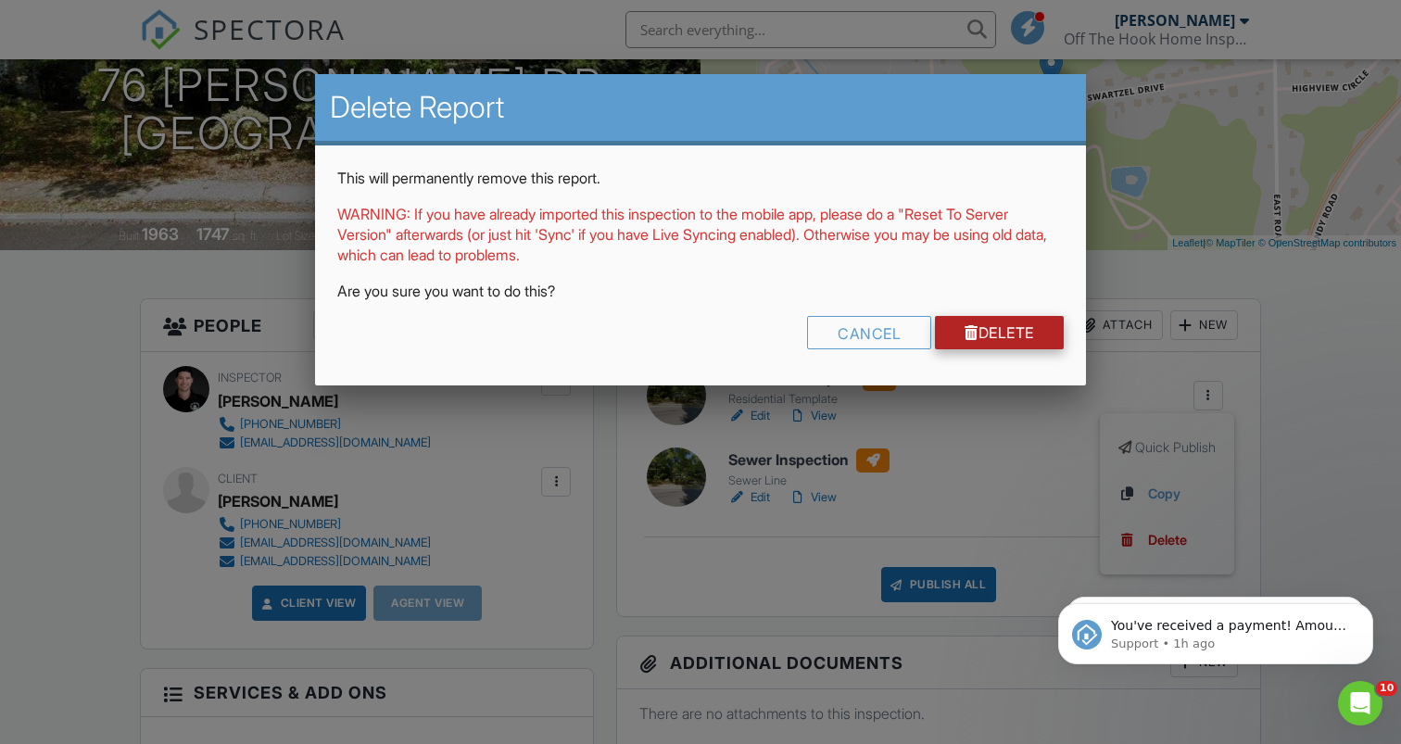
click at [1014, 329] on link "Delete" at bounding box center [999, 332] width 129 height 33
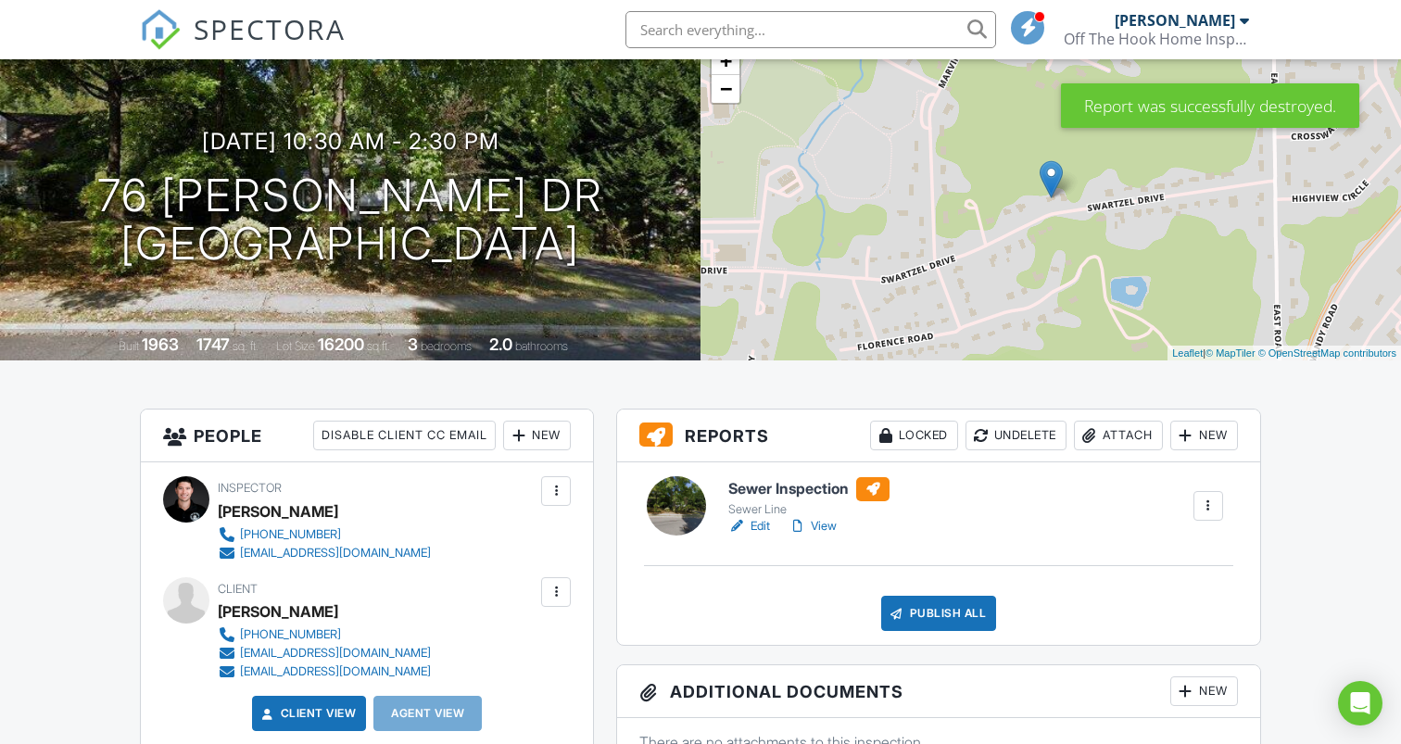
click at [1187, 437] on div at bounding box center [1186, 435] width 19 height 19
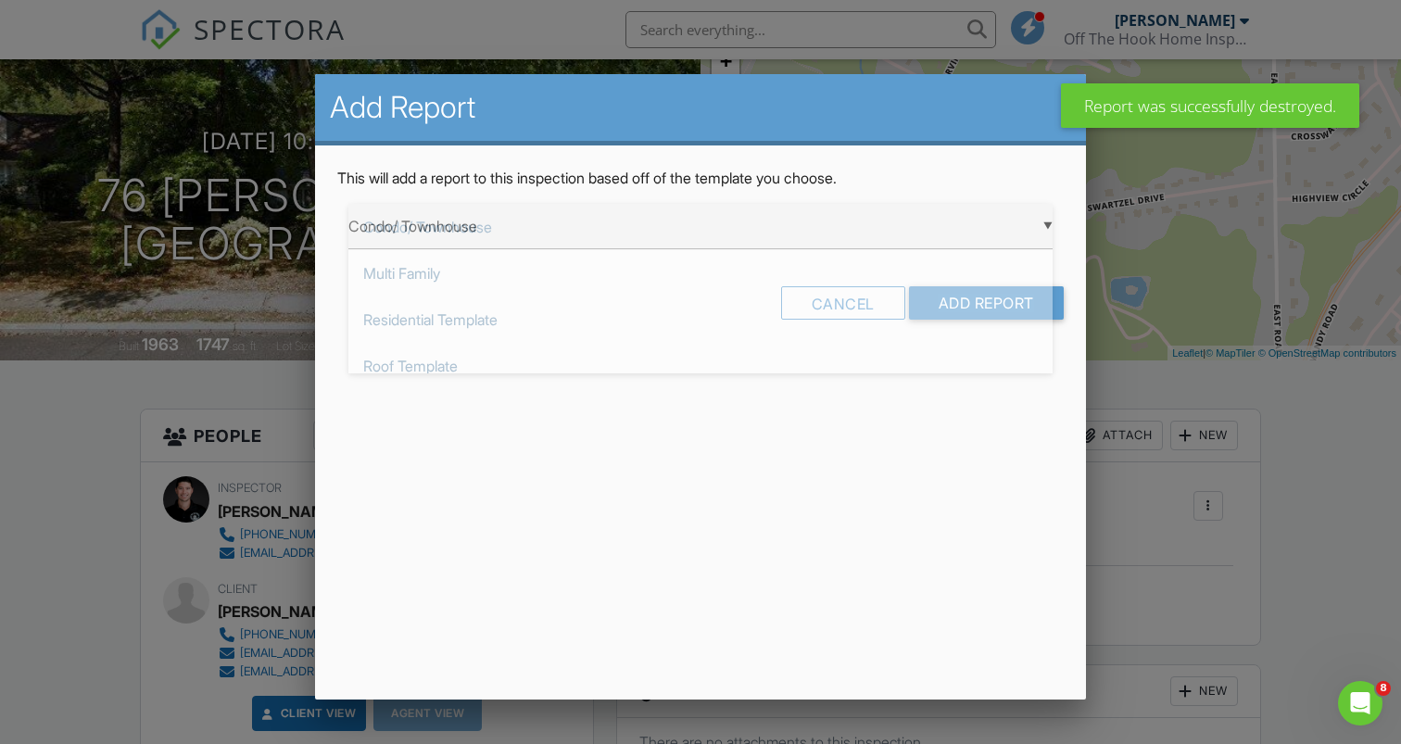
click at [664, 233] on div "▼ Condo/ Townhouse Condo/ Townhouse Multi Family Residential Template Roof Temp…" at bounding box center [700, 226] width 704 height 45
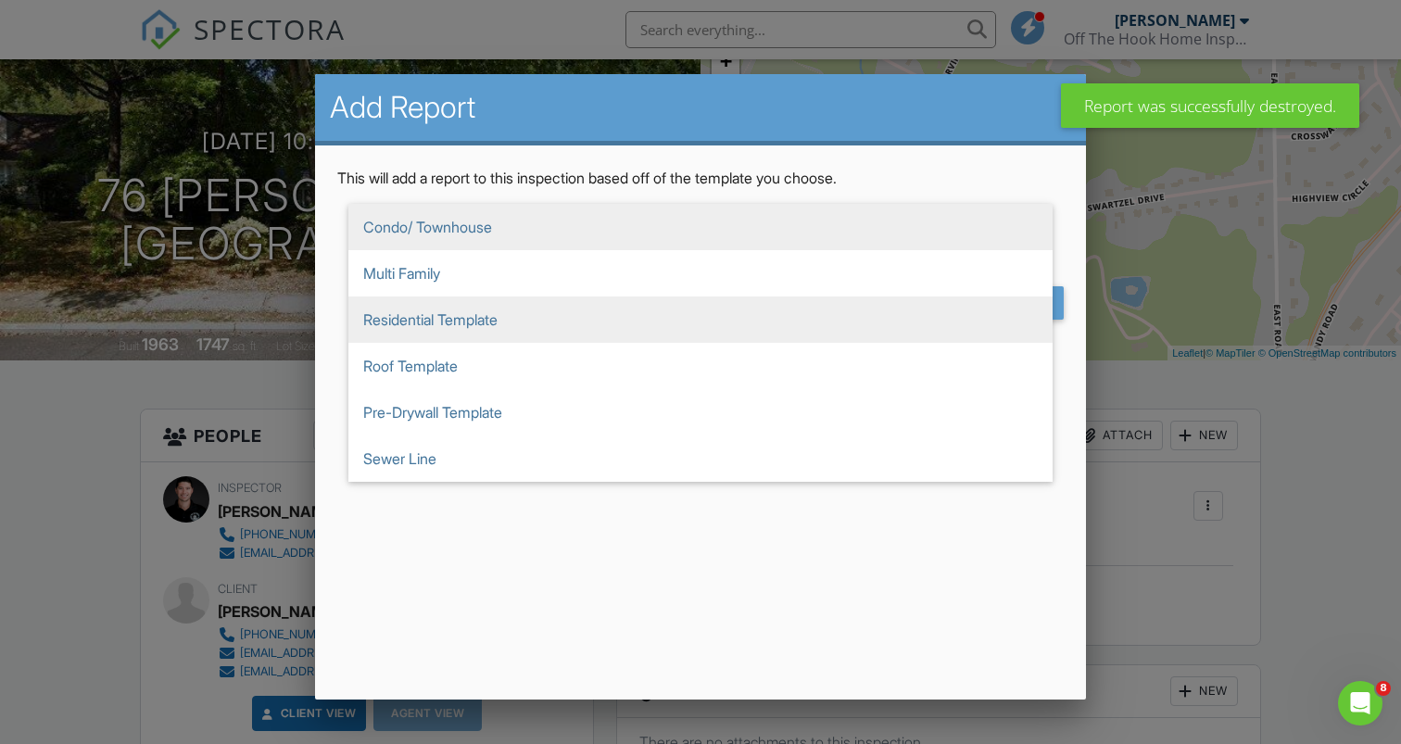
click at [630, 314] on span "Residential Template" at bounding box center [700, 320] width 704 height 46
type input "Residential Template"
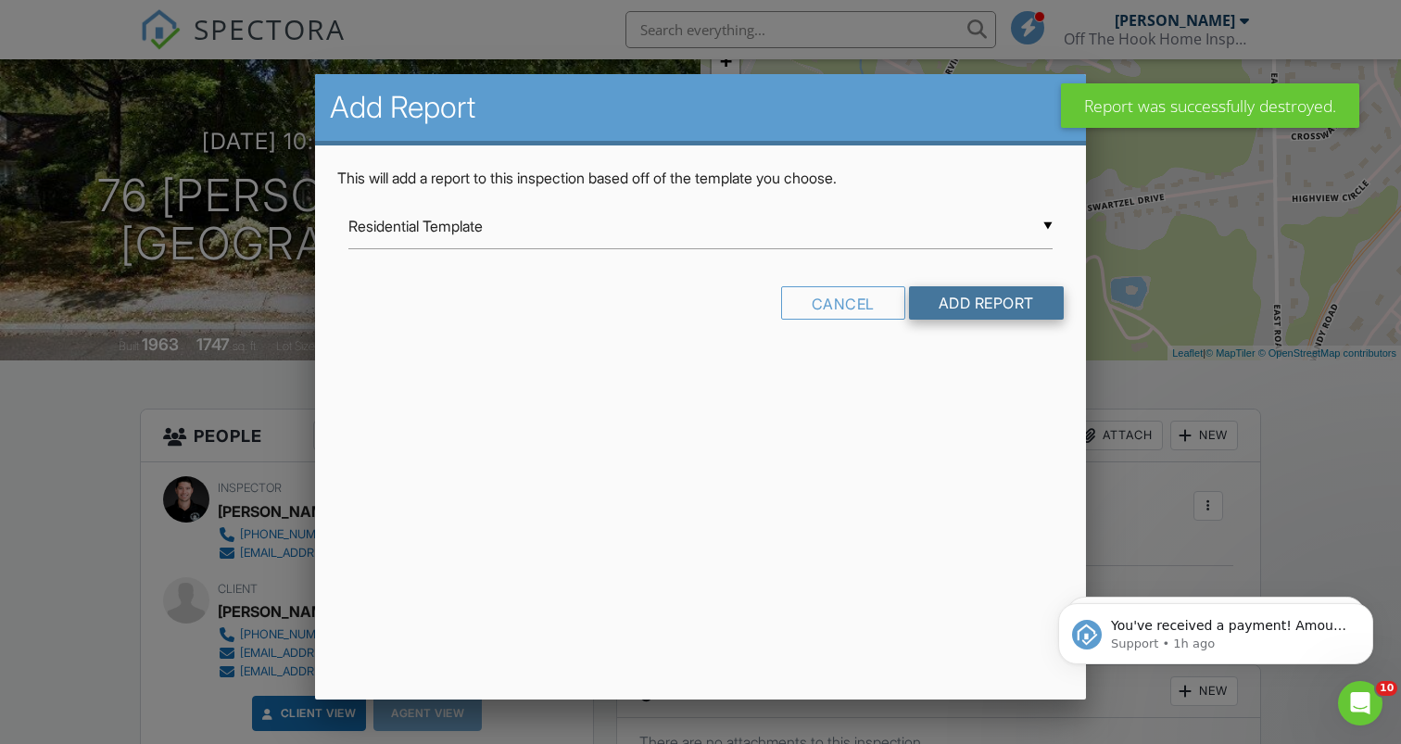
click at [970, 308] on input "Add Report" at bounding box center [986, 302] width 155 height 33
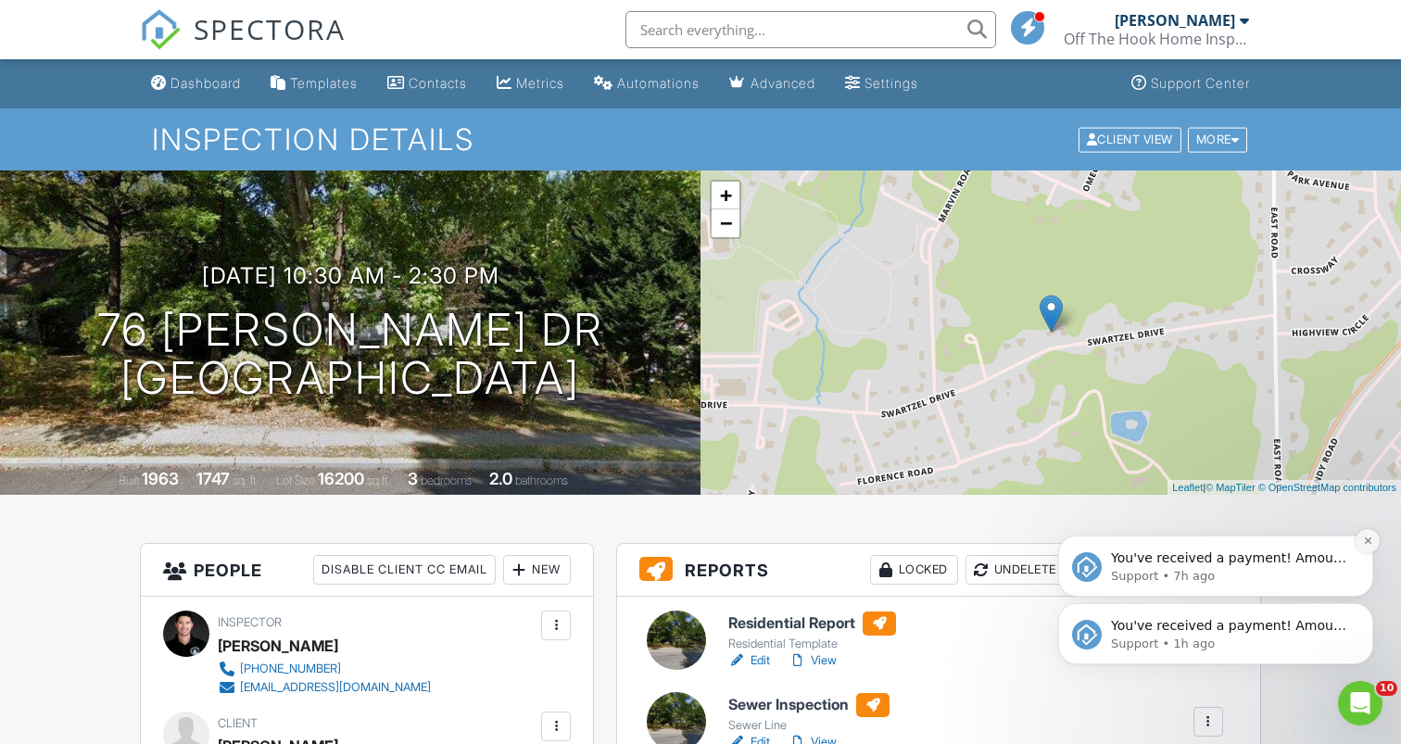
click at [1363, 543] on icon "Dismiss notification" at bounding box center [1368, 541] width 10 height 10
click at [1366, 610] on icon "Dismiss notification" at bounding box center [1367, 608] width 6 height 6
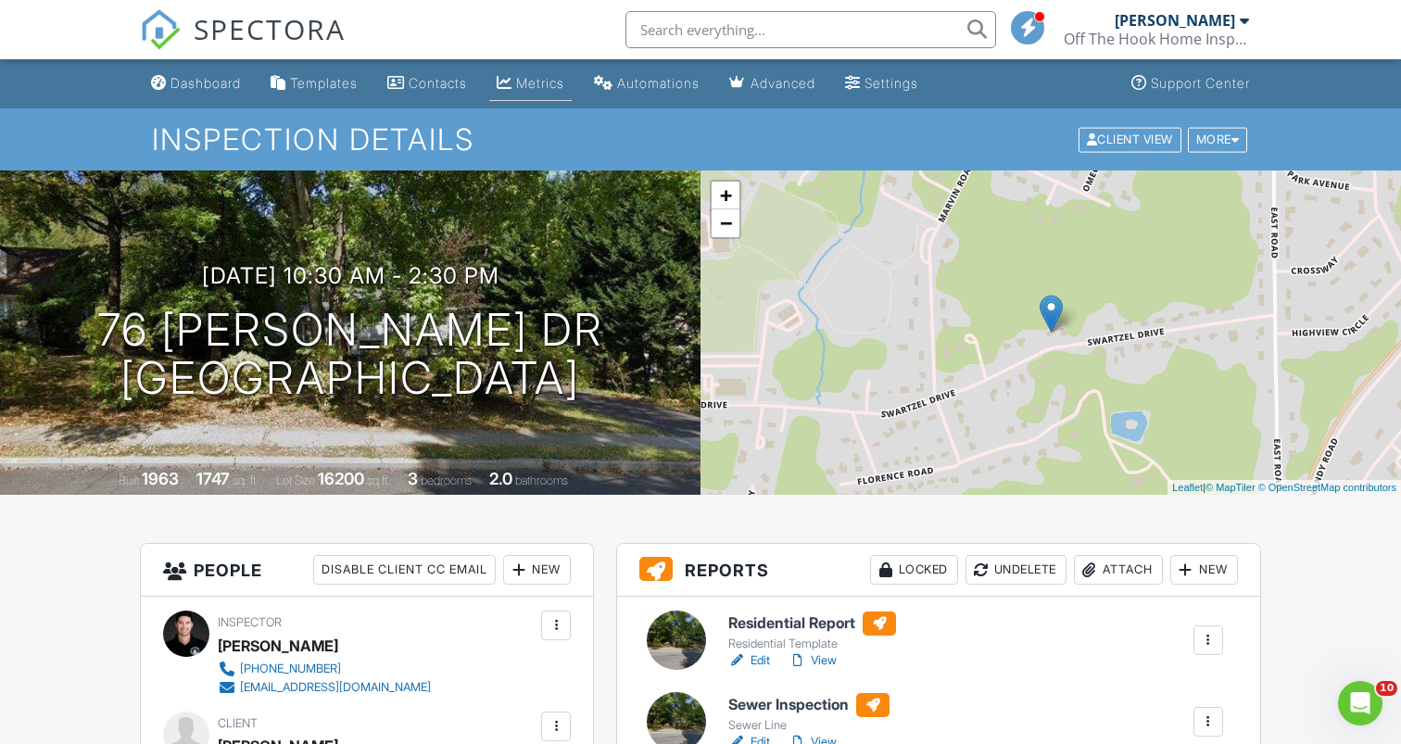
click at [564, 81] on div "Metrics" at bounding box center [540, 83] width 48 height 16
